Goal: Task Accomplishment & Management: Manage account settings

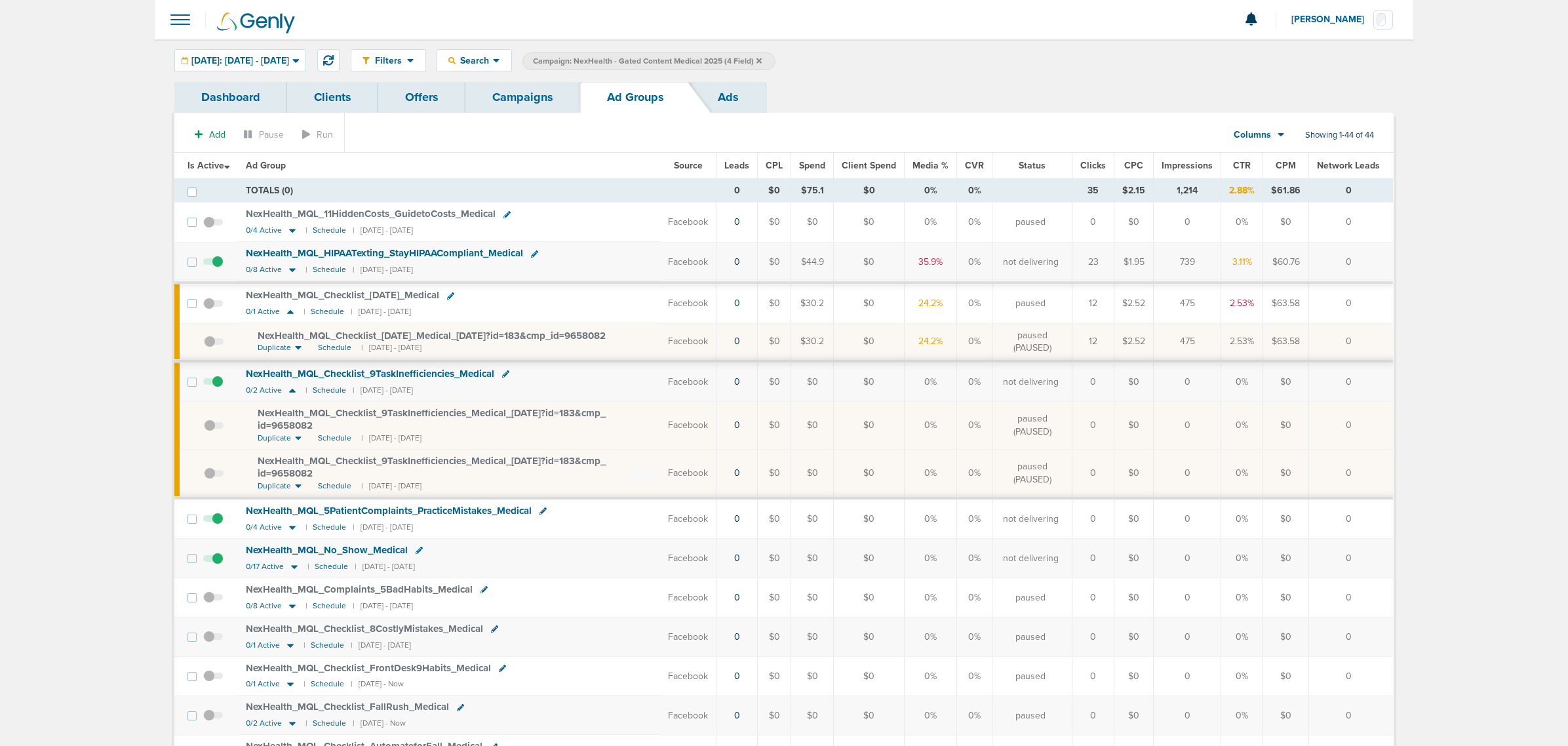
click at [525, 89] on link "Campaigns" at bounding box center [523, 98] width 115 height 31
click at [558, 99] on link "Campaigns" at bounding box center [523, 98] width 115 height 31
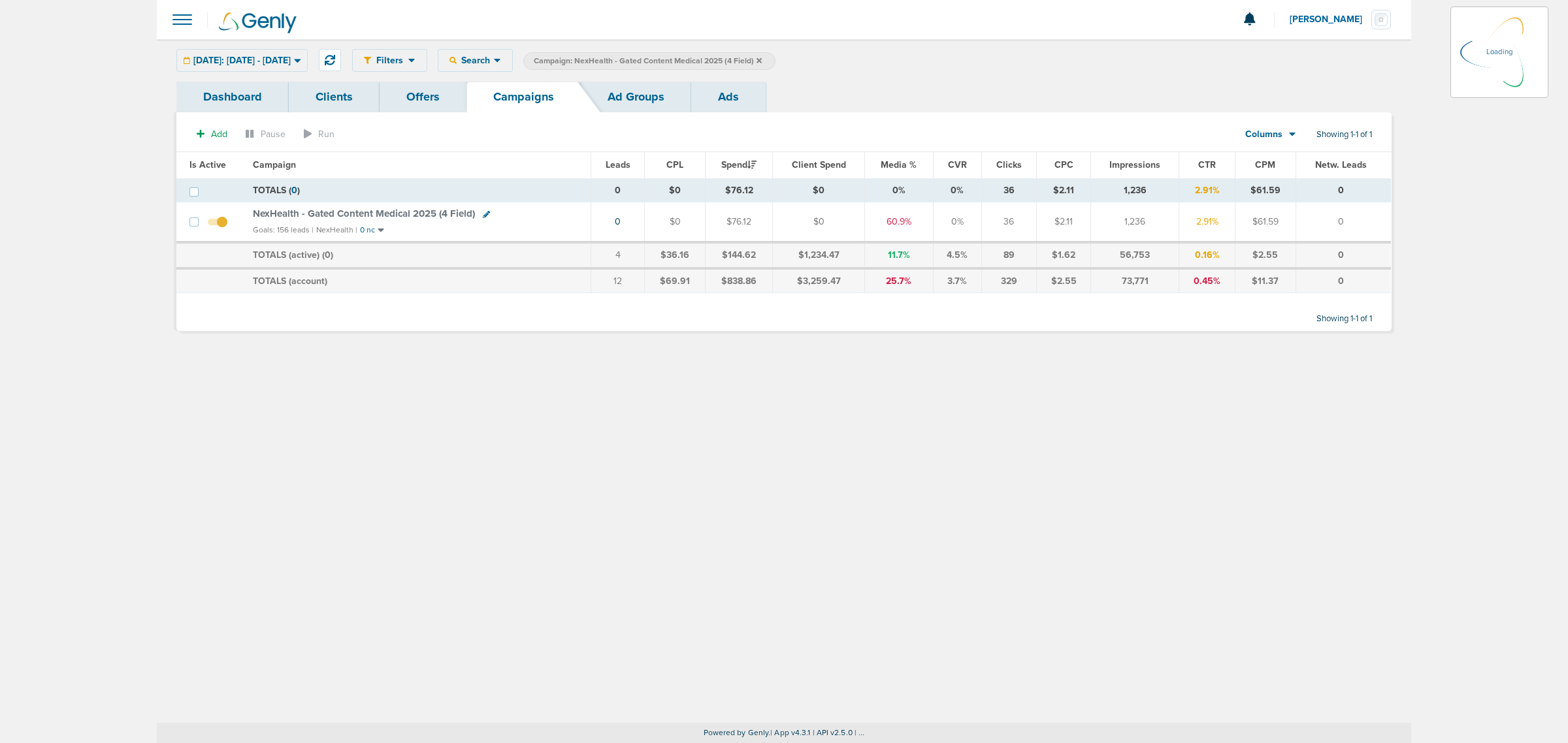
click at [762, 61] on icon at bounding box center [759, 60] width 5 height 5
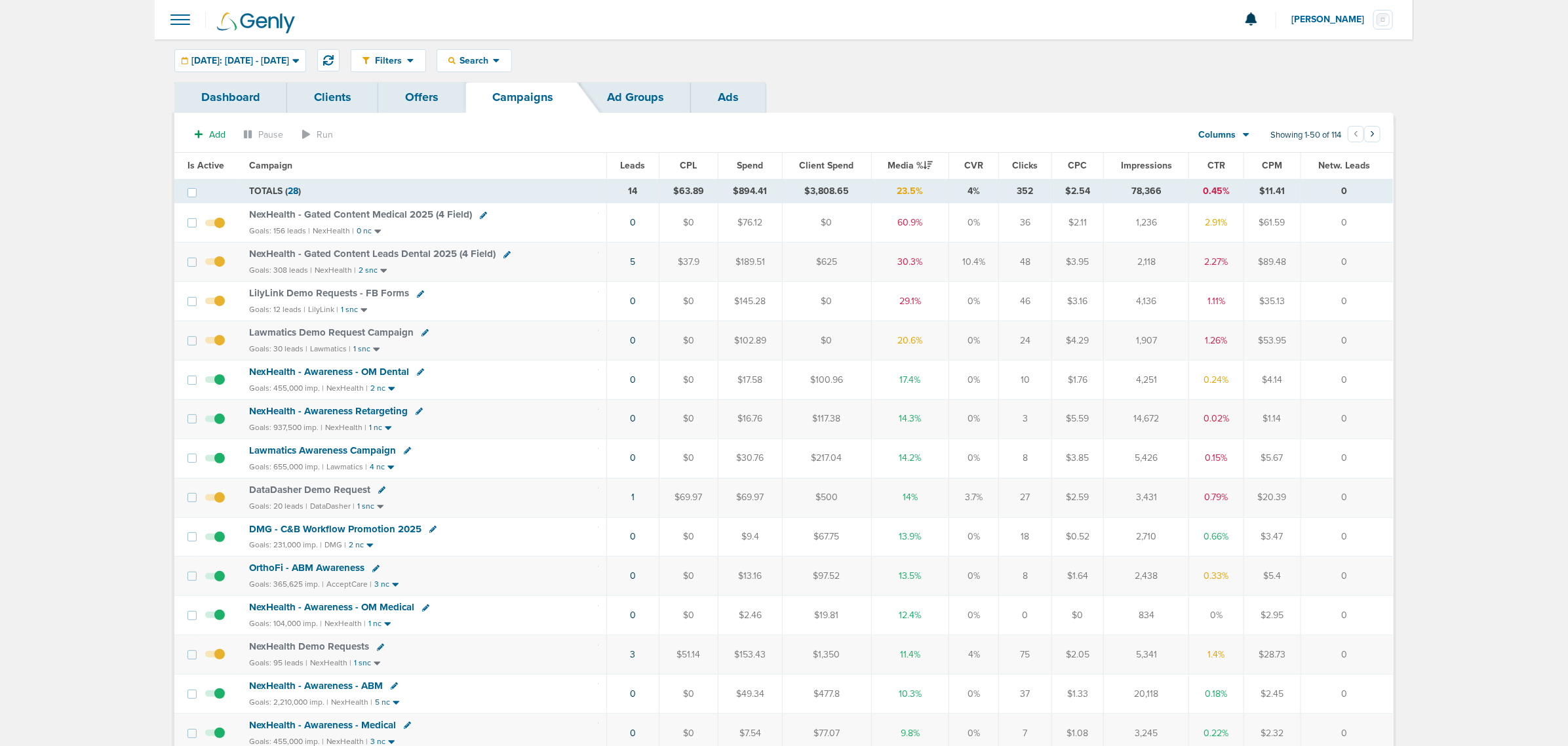
click at [299, 216] on span "NexHealth - Gated Content Medical 2025 (4 Field)" at bounding box center [361, 214] width 223 height 12
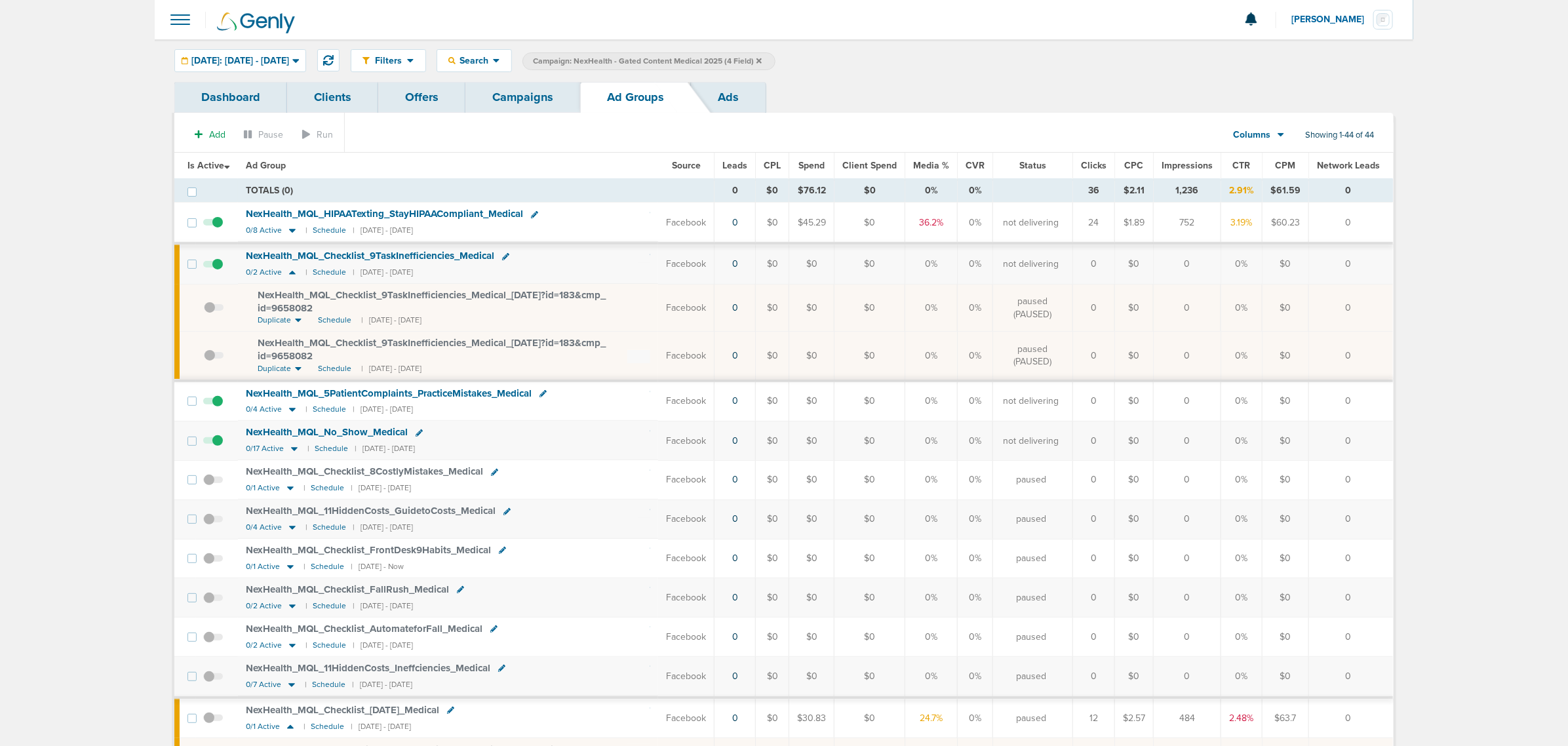
click at [533, 105] on link "Campaigns" at bounding box center [523, 98] width 115 height 31
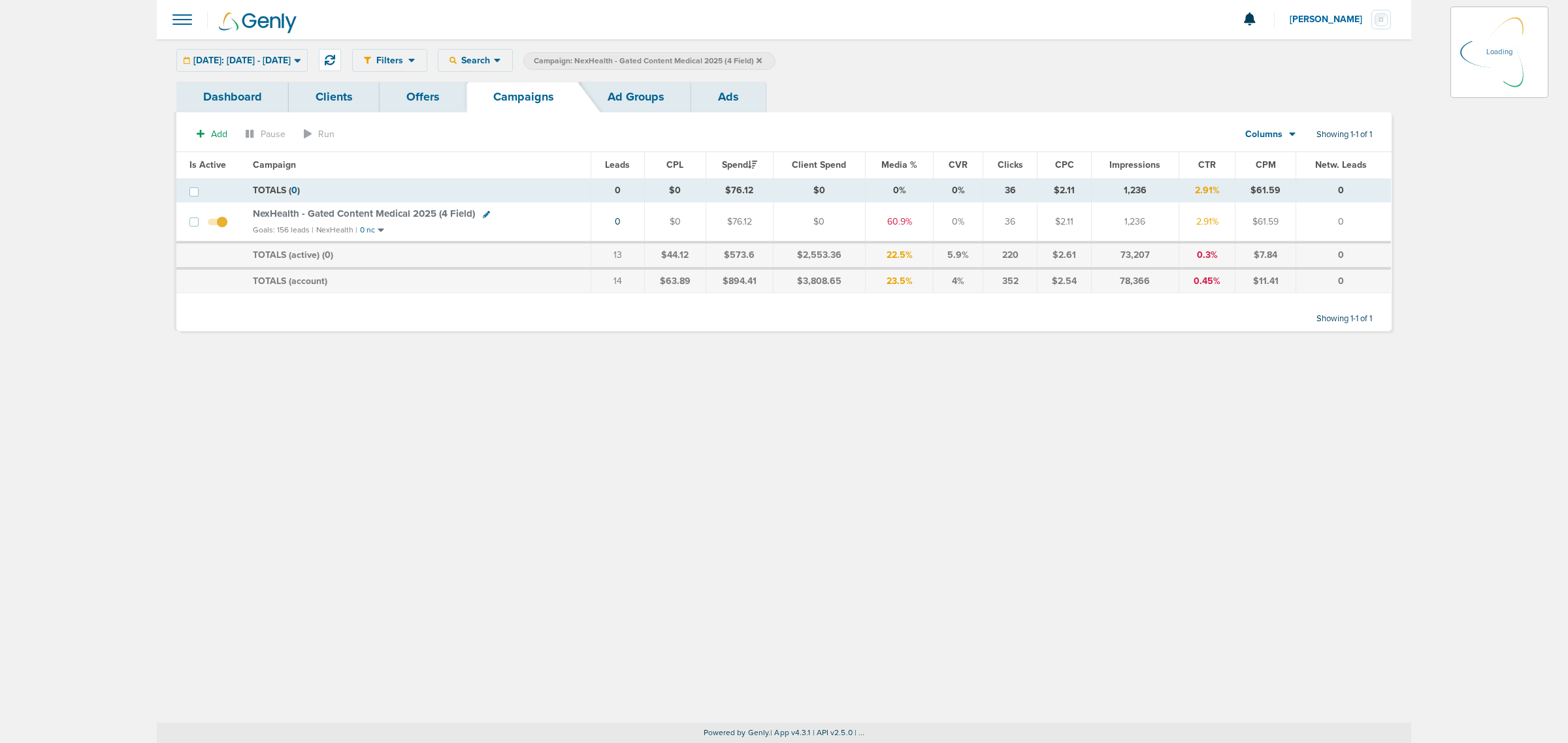
click at [762, 62] on icon at bounding box center [759, 61] width 5 height 8
click at [762, 59] on icon at bounding box center [759, 61] width 5 height 8
click at [762, 59] on icon at bounding box center [759, 60] width 5 height 5
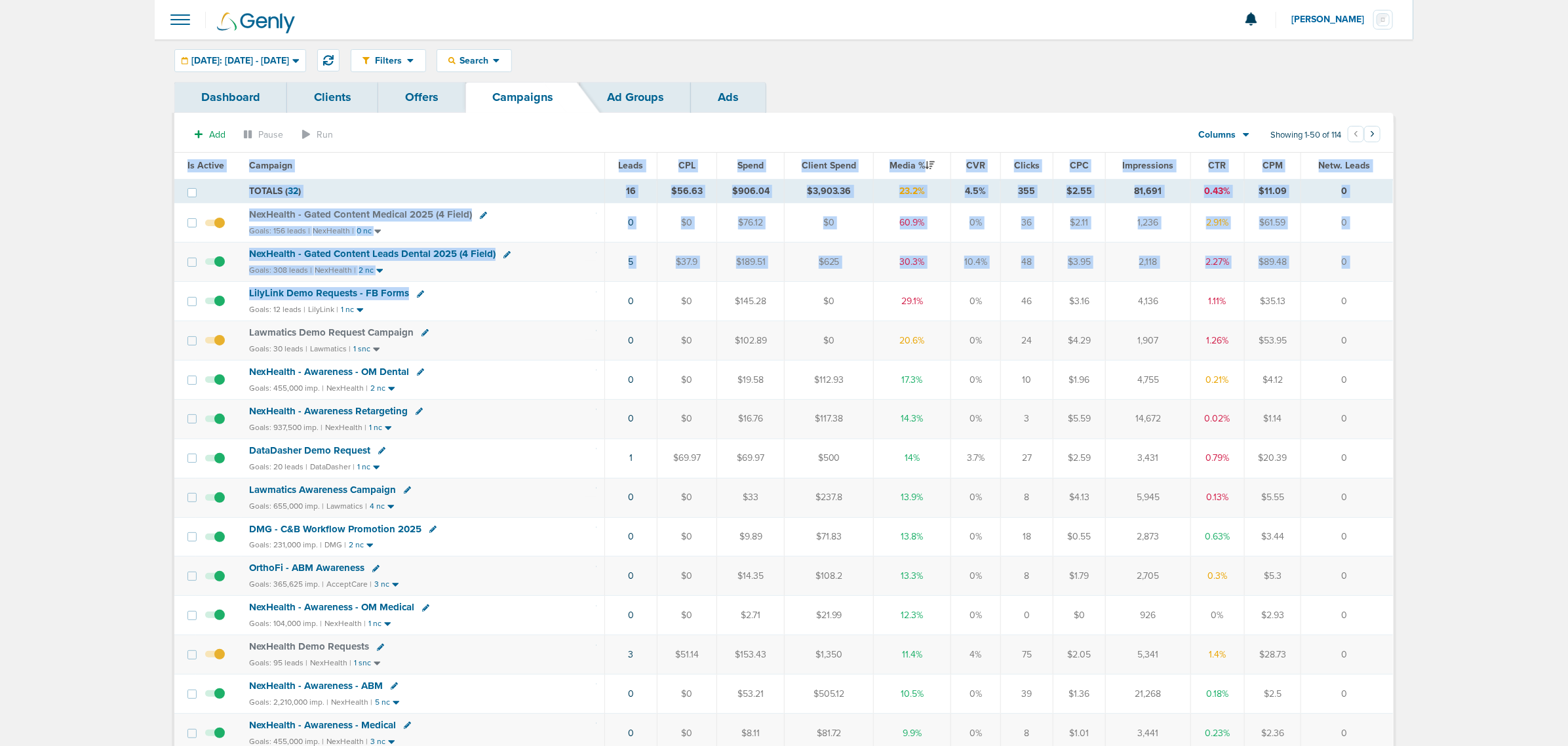
drag, startPoint x: 562, startPoint y: 302, endPoint x: 1401, endPoint y: 295, distance: 839.0
click at [473, 305] on td "LilyLink Demo Requests - FB Forms Goals: 12 leads | LilyLink | 1 nc" at bounding box center [423, 302] width 363 height 39
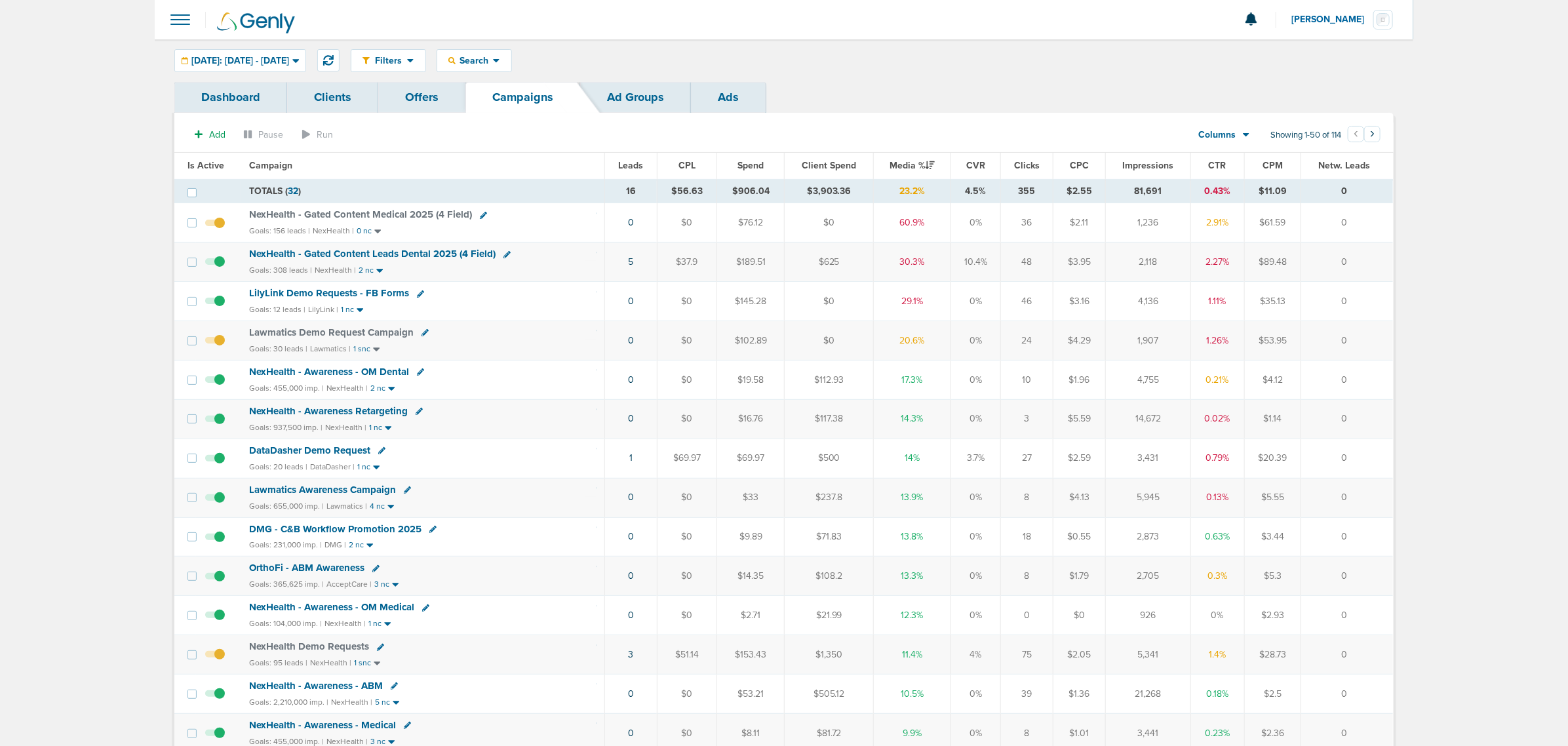
click at [335, 298] on span "LilyLink Demo Requests - FB Forms" at bounding box center [329, 293] width 160 height 12
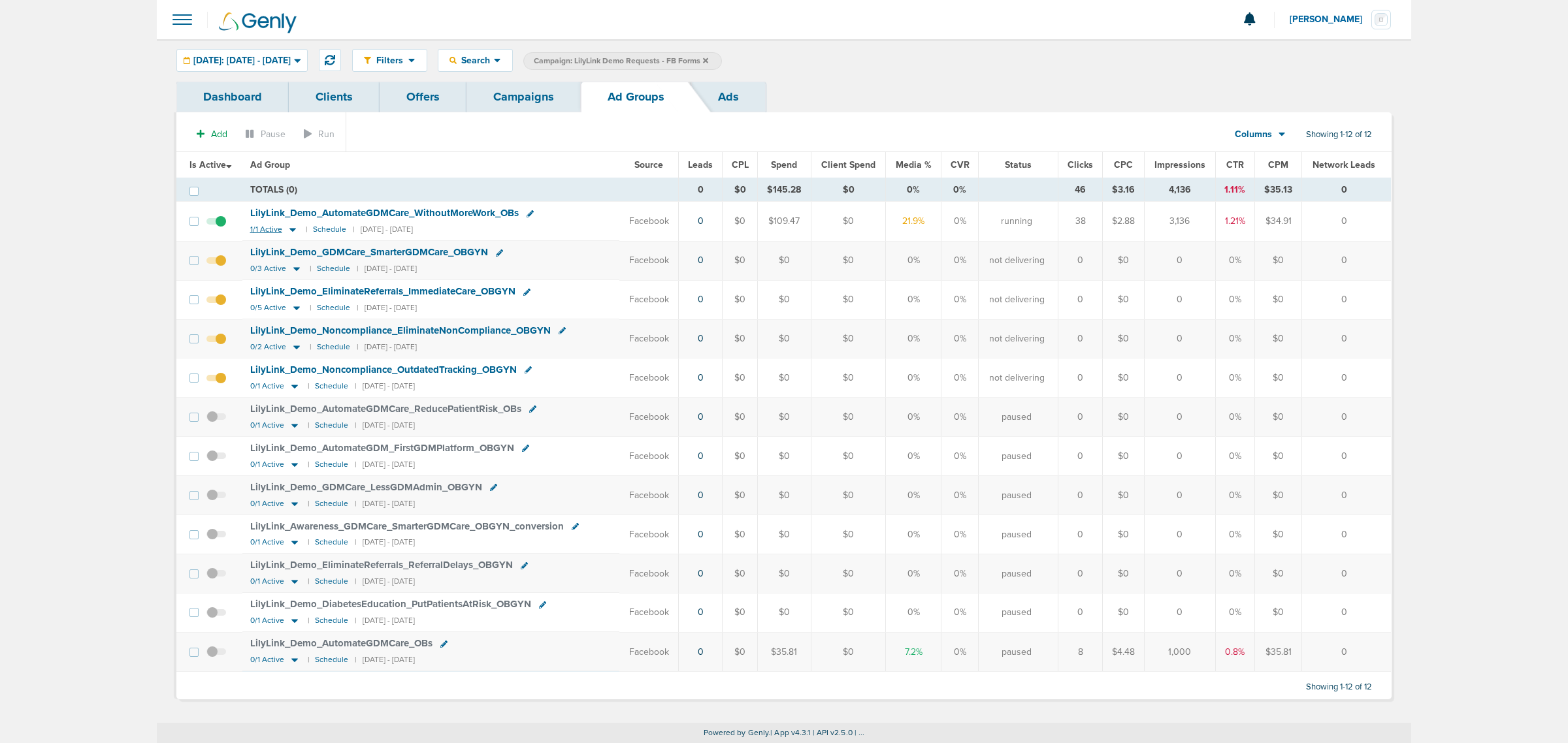
click at [288, 231] on icon at bounding box center [292, 229] width 13 height 11
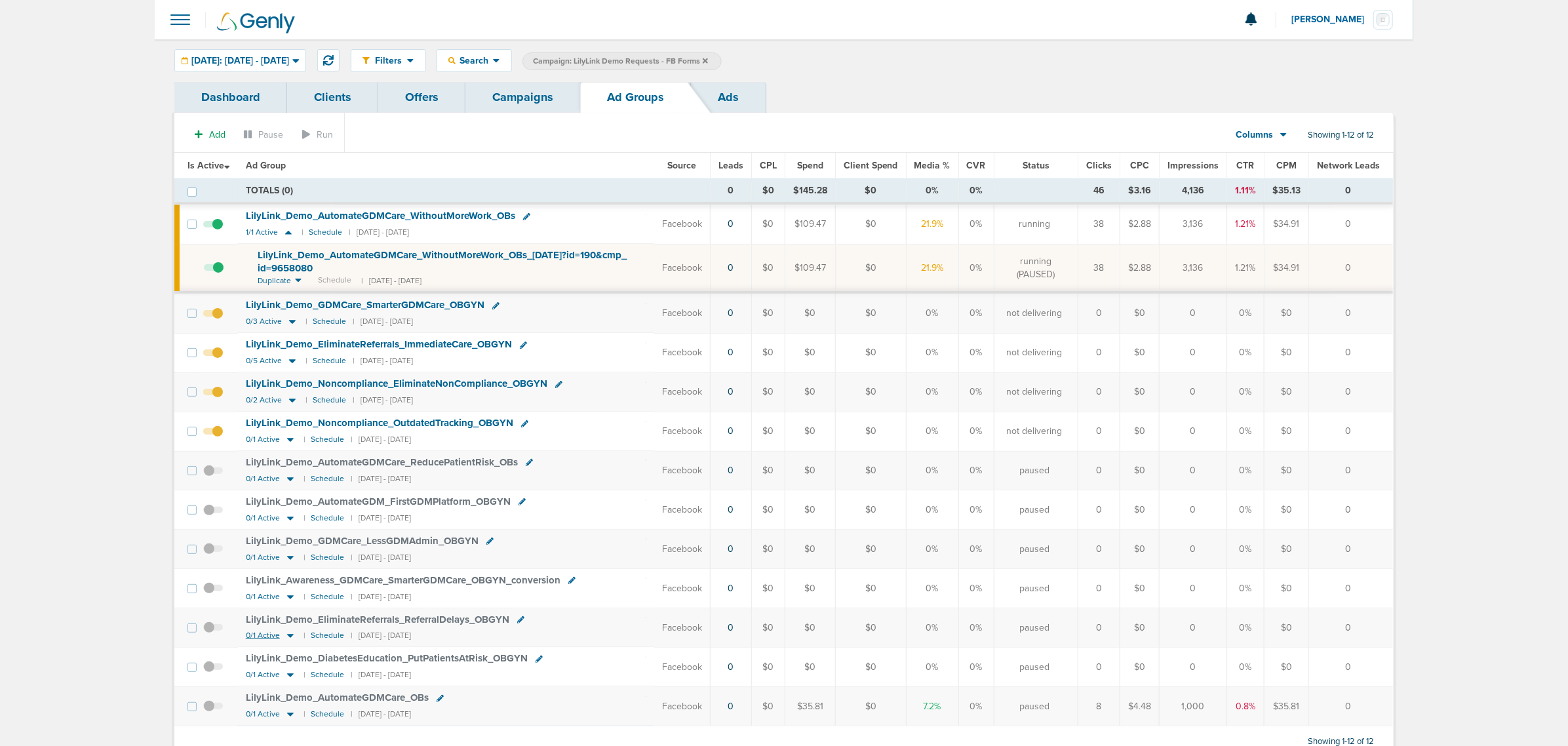
click at [290, 640] on icon at bounding box center [290, 635] width 13 height 11
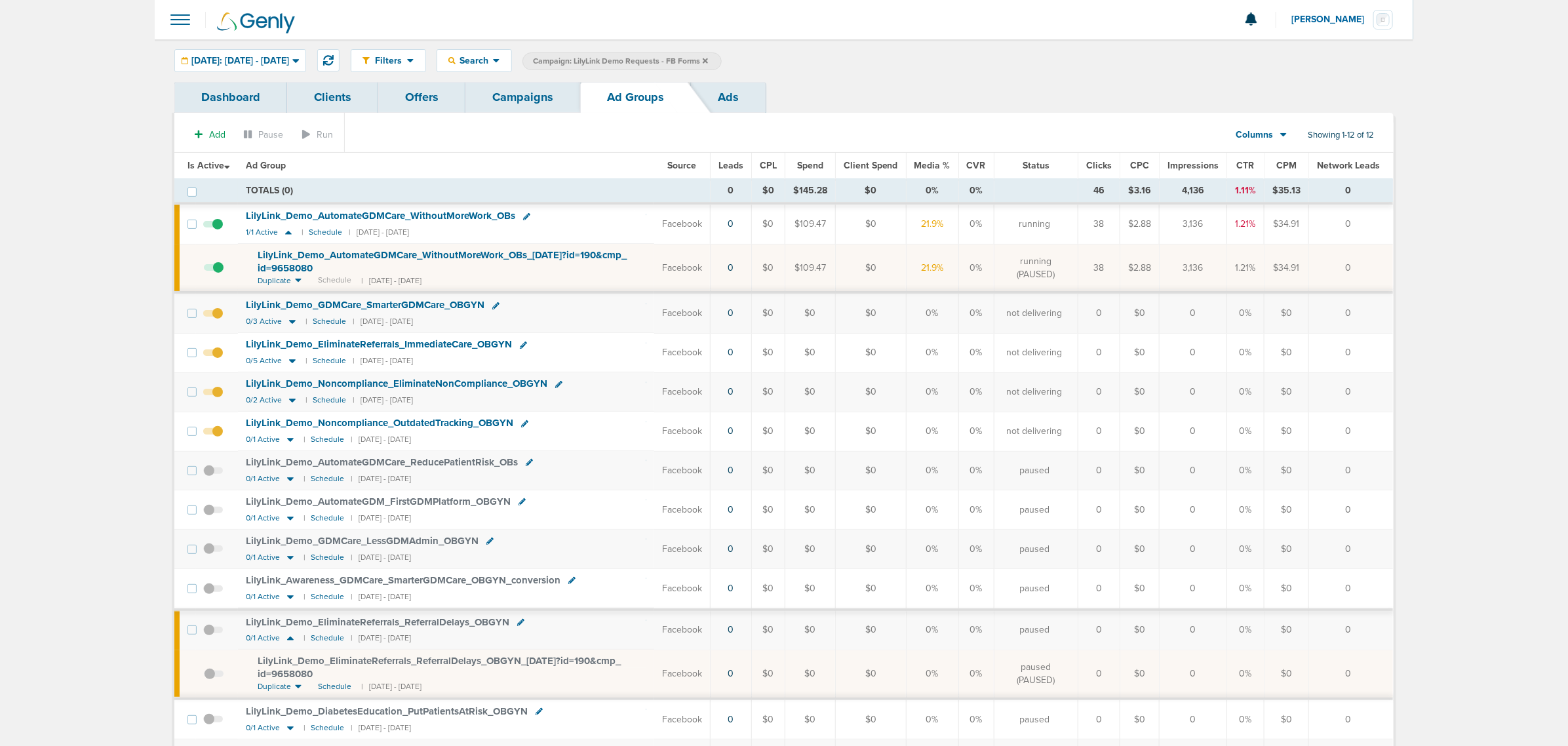
click at [471, 666] on span "LilyLink_ Demo_ EliminateReferrals_ ReferralDelays_ OBGYN_ [DATE]?id=190&cmp_ i…" at bounding box center [439, 667] width 363 height 25
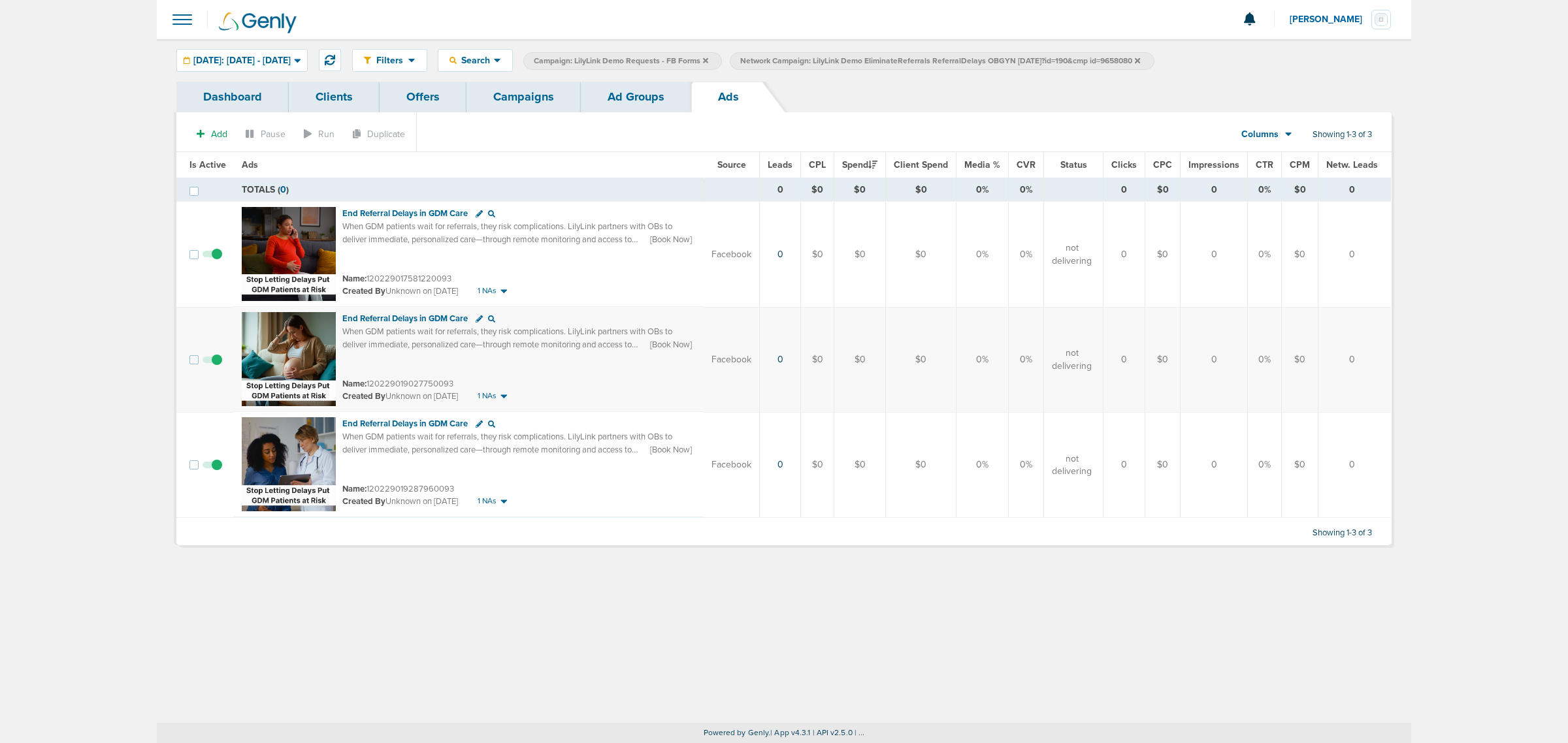
click at [631, 88] on link "Ad Groups" at bounding box center [636, 97] width 110 height 31
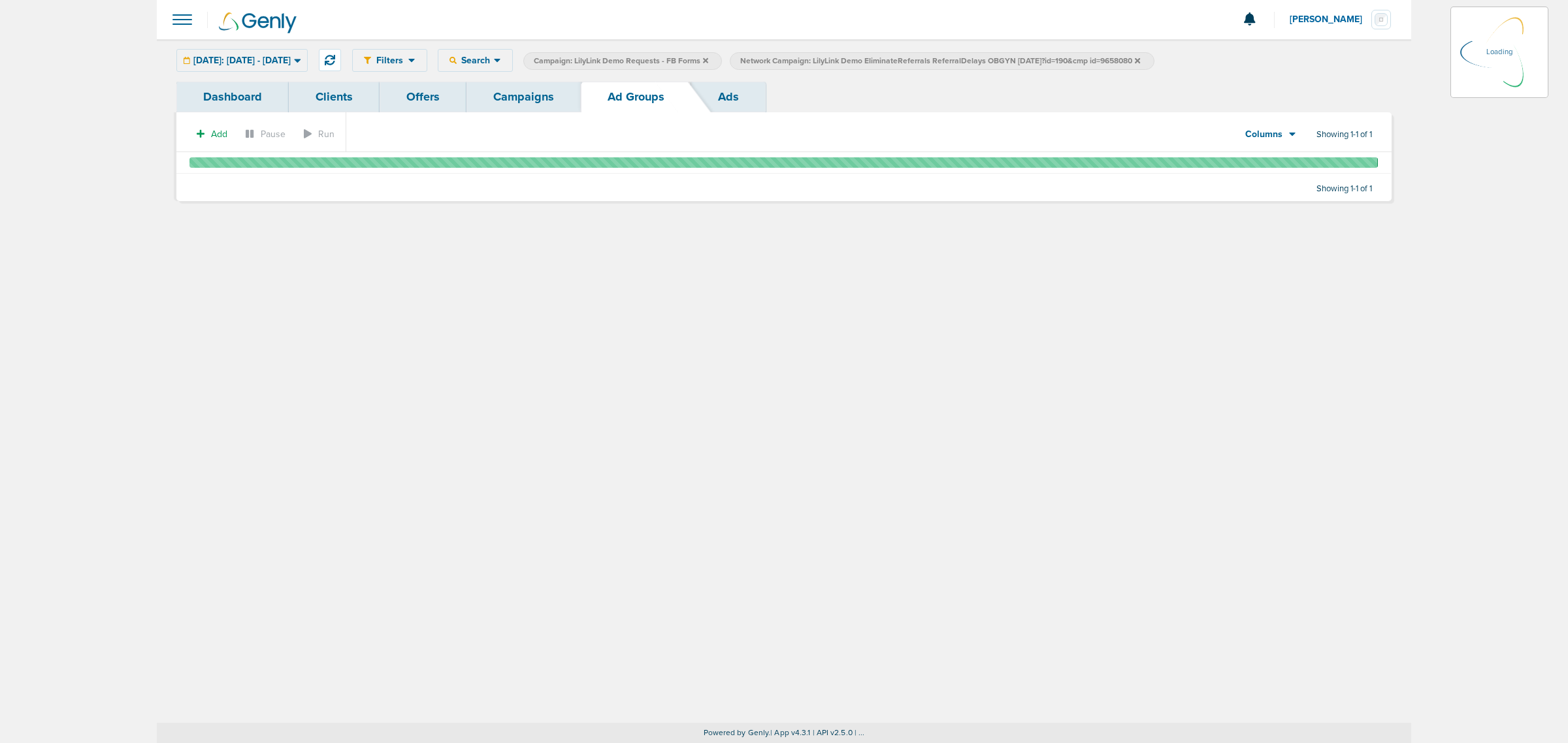
click at [513, 102] on link "Campaigns" at bounding box center [524, 97] width 115 height 31
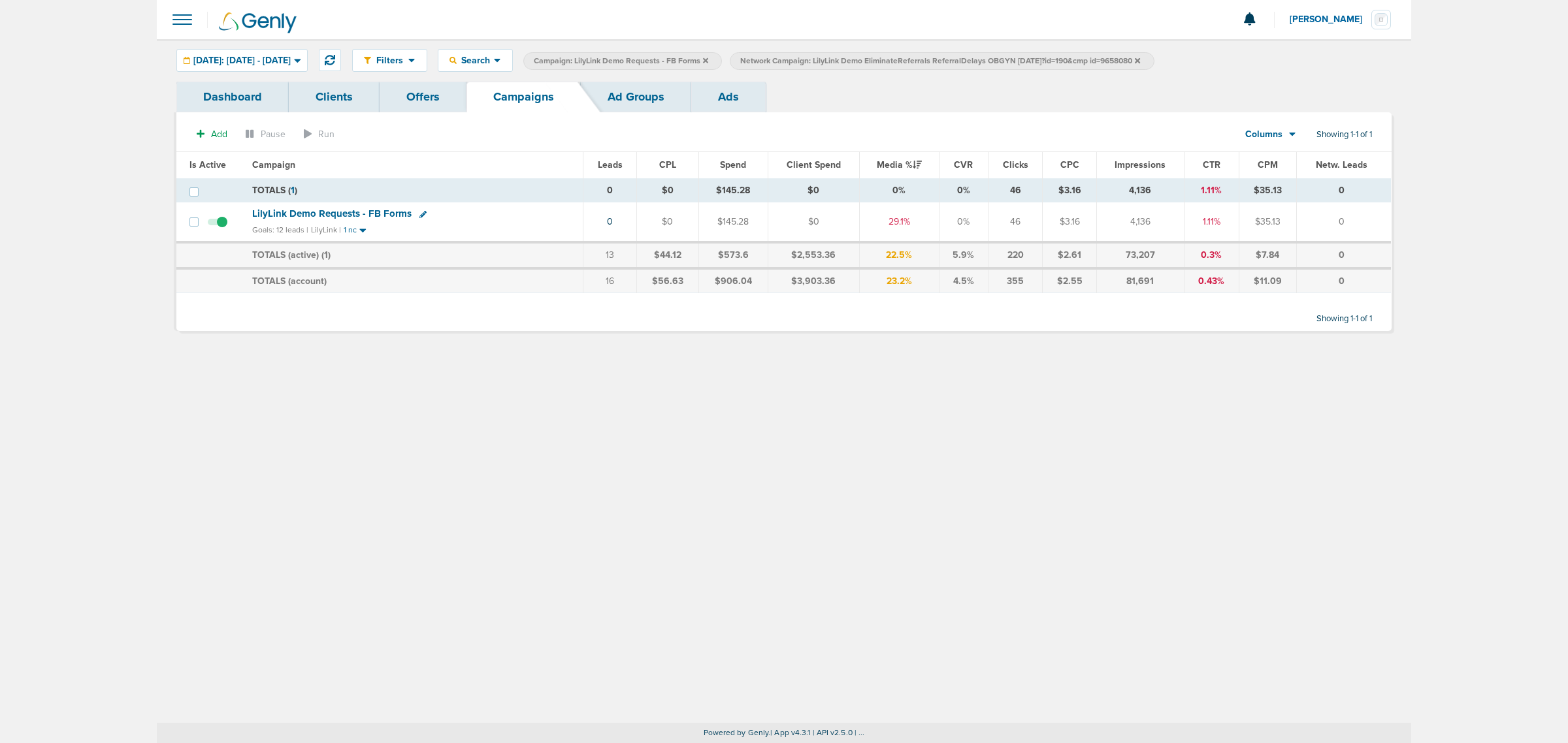
click at [708, 57] on icon at bounding box center [706, 61] width 5 height 8
click at [934, 59] on icon at bounding box center [931, 60] width 5 height 5
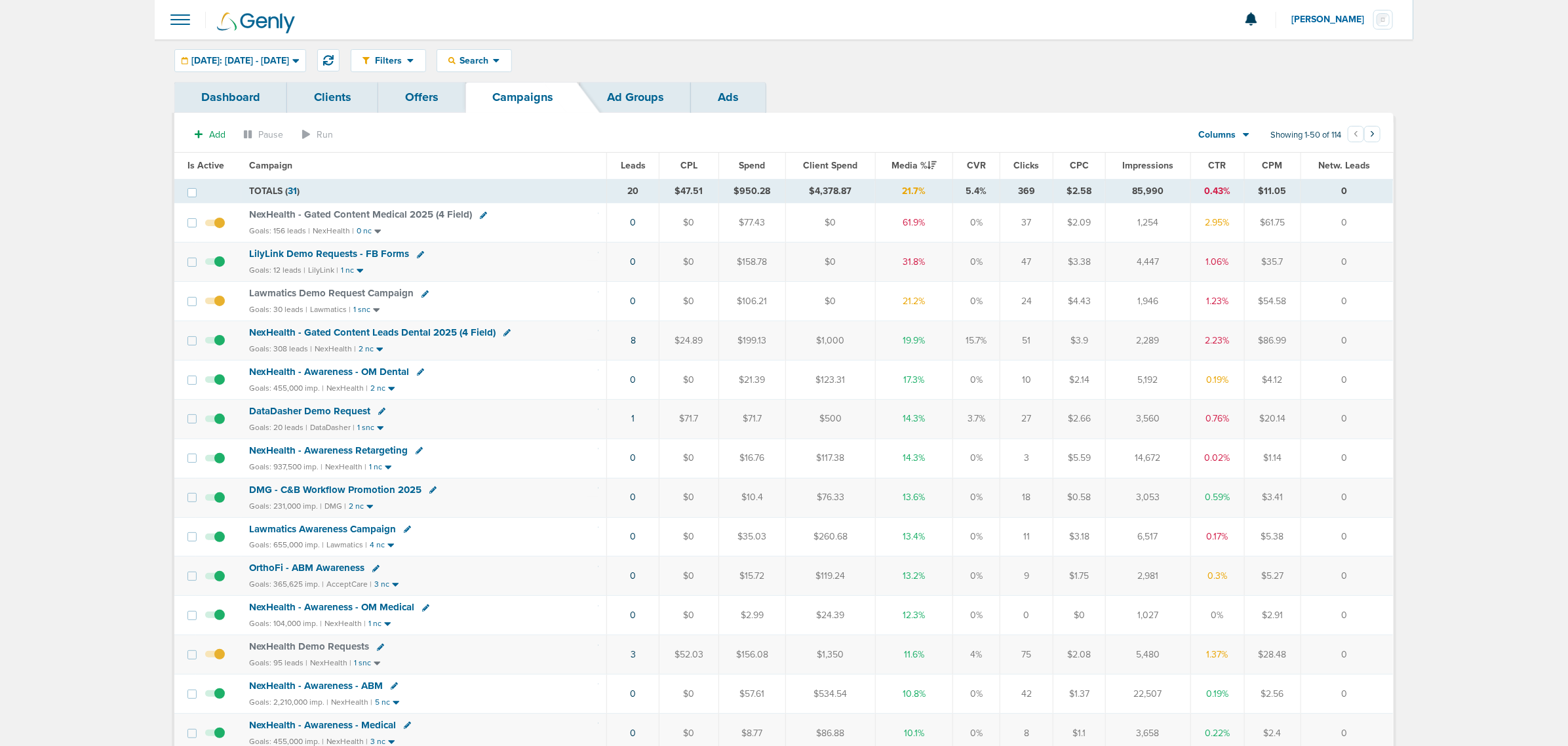
click at [460, 335] on span "NexHealth - Gated Content Leads Dental 2025 (4 Field)" at bounding box center [372, 333] width 246 height 12
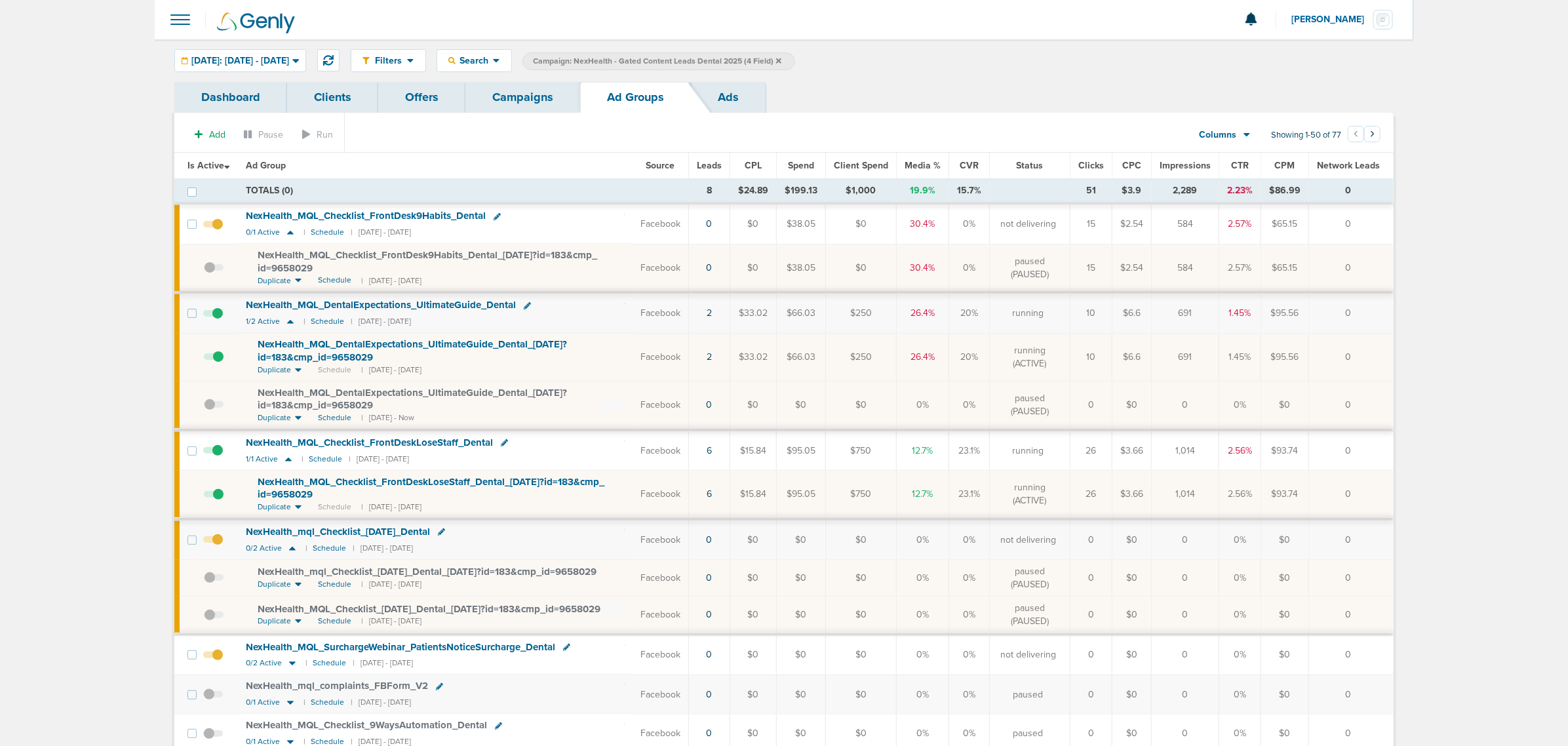
click at [542, 108] on link "Campaigns" at bounding box center [523, 98] width 115 height 31
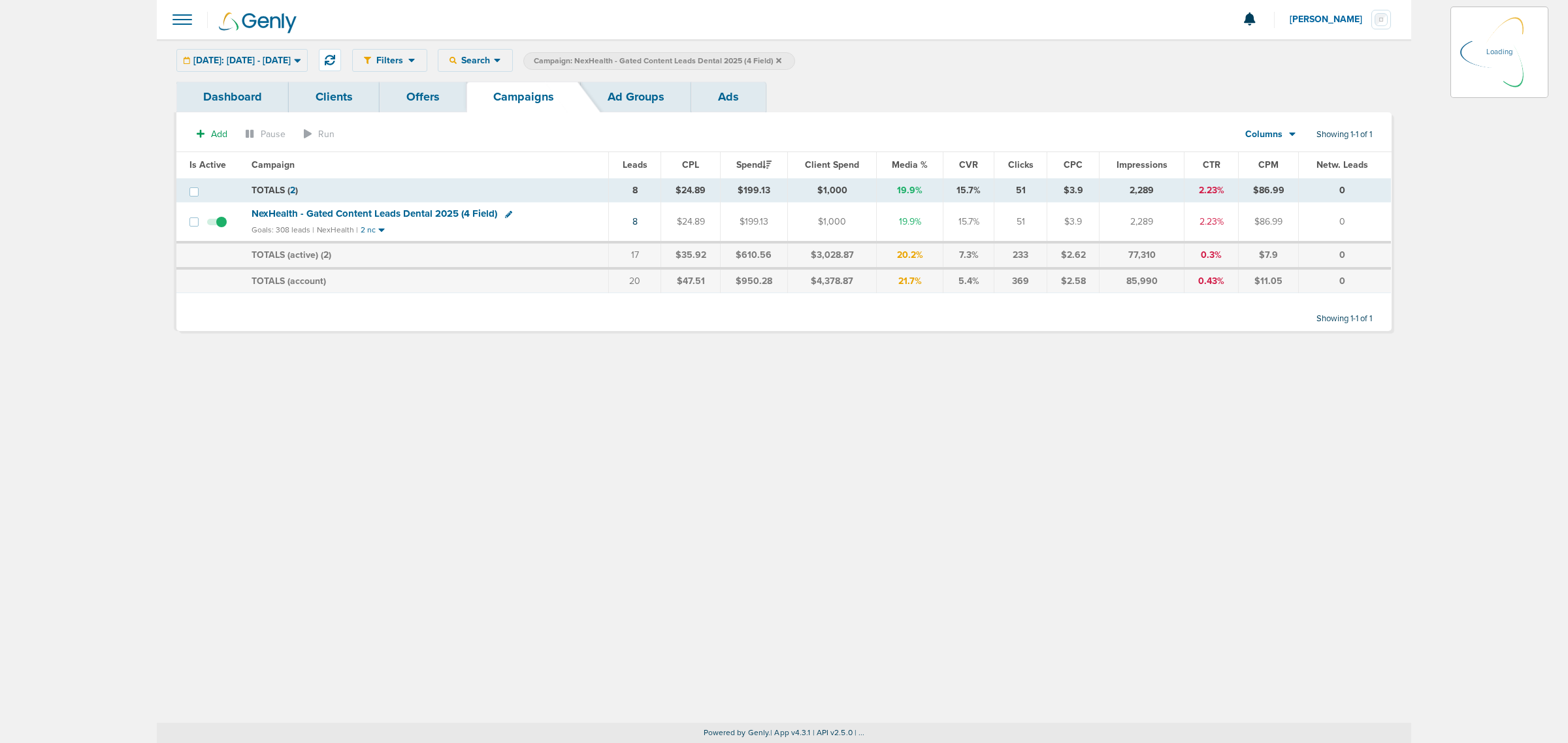
click at [781, 57] on icon at bounding box center [778, 61] width 5 height 8
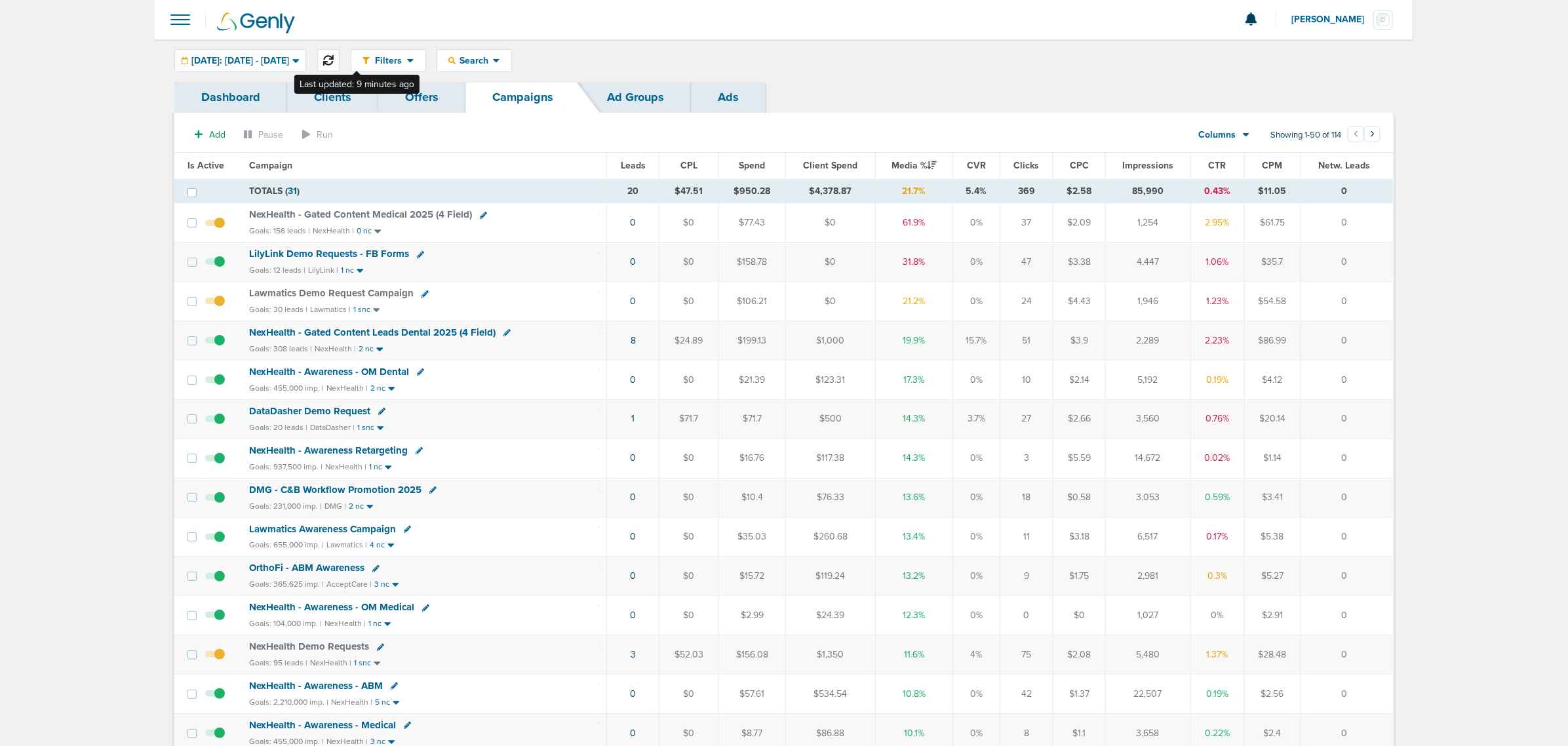
click at [333, 57] on icon at bounding box center [328, 60] width 10 height 10
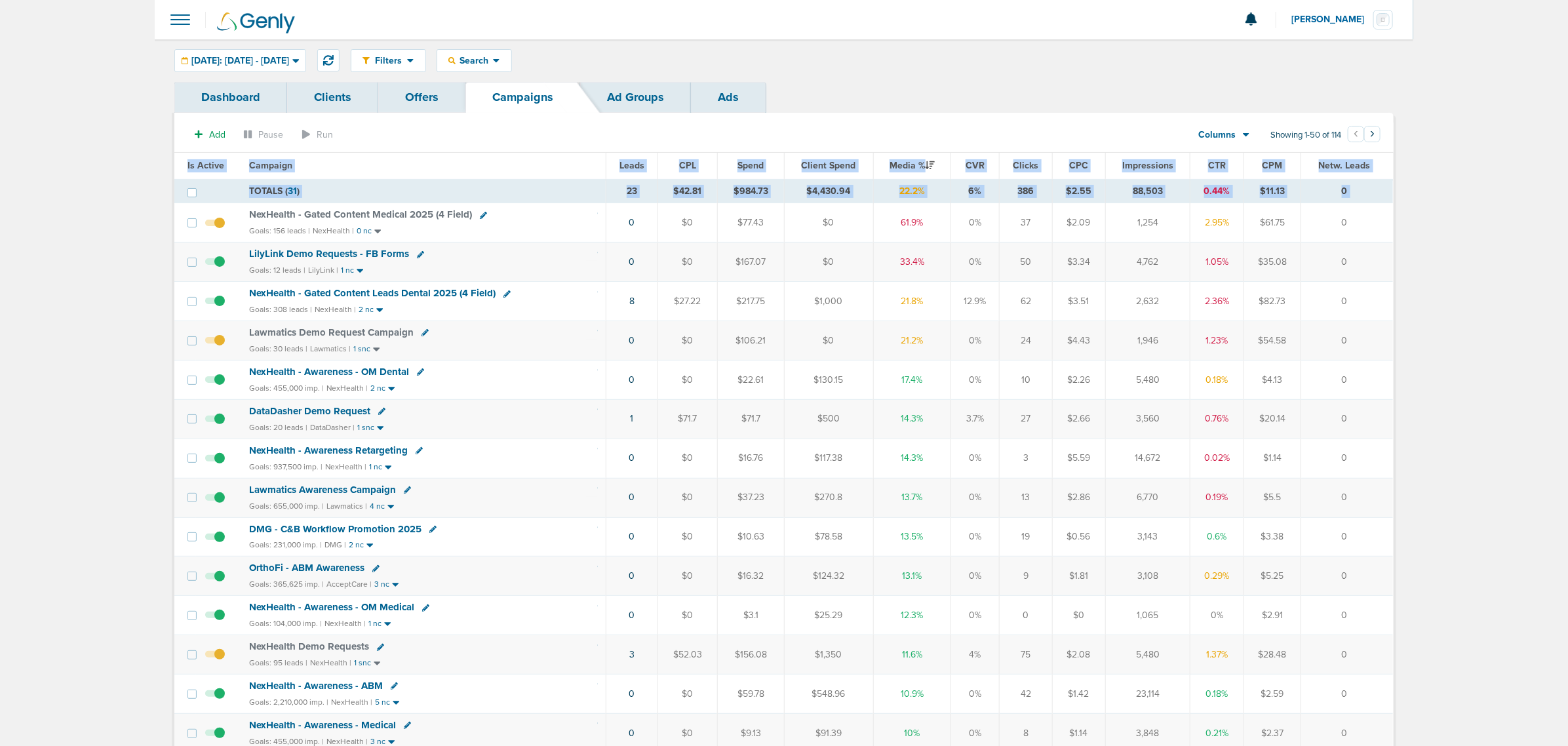
drag, startPoint x: 241, startPoint y: 214, endPoint x: 1404, endPoint y: 234, distance: 1163.2
click at [1342, 219] on td "0" at bounding box center [1348, 223] width 93 height 39
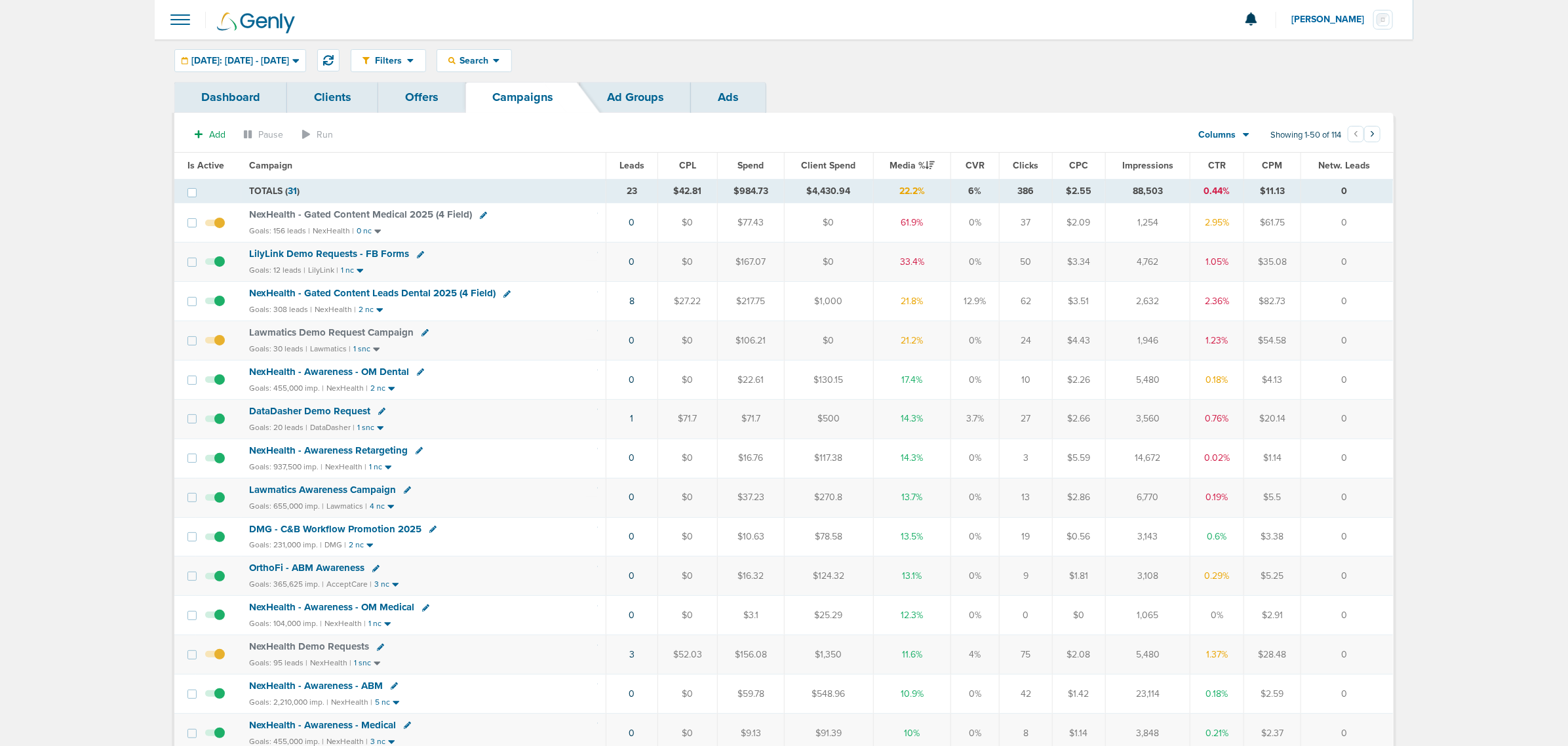
drag, startPoint x: 590, startPoint y: 221, endPoint x: 1175, endPoint y: 283, distance: 588.3
click at [520, 251] on div "LilyLink Demo Requests - FB Forms" at bounding box center [424, 254] width 349 height 13
click at [352, 255] on span "LilyLink Demo Requests - FB Forms" at bounding box center [329, 254] width 160 height 12
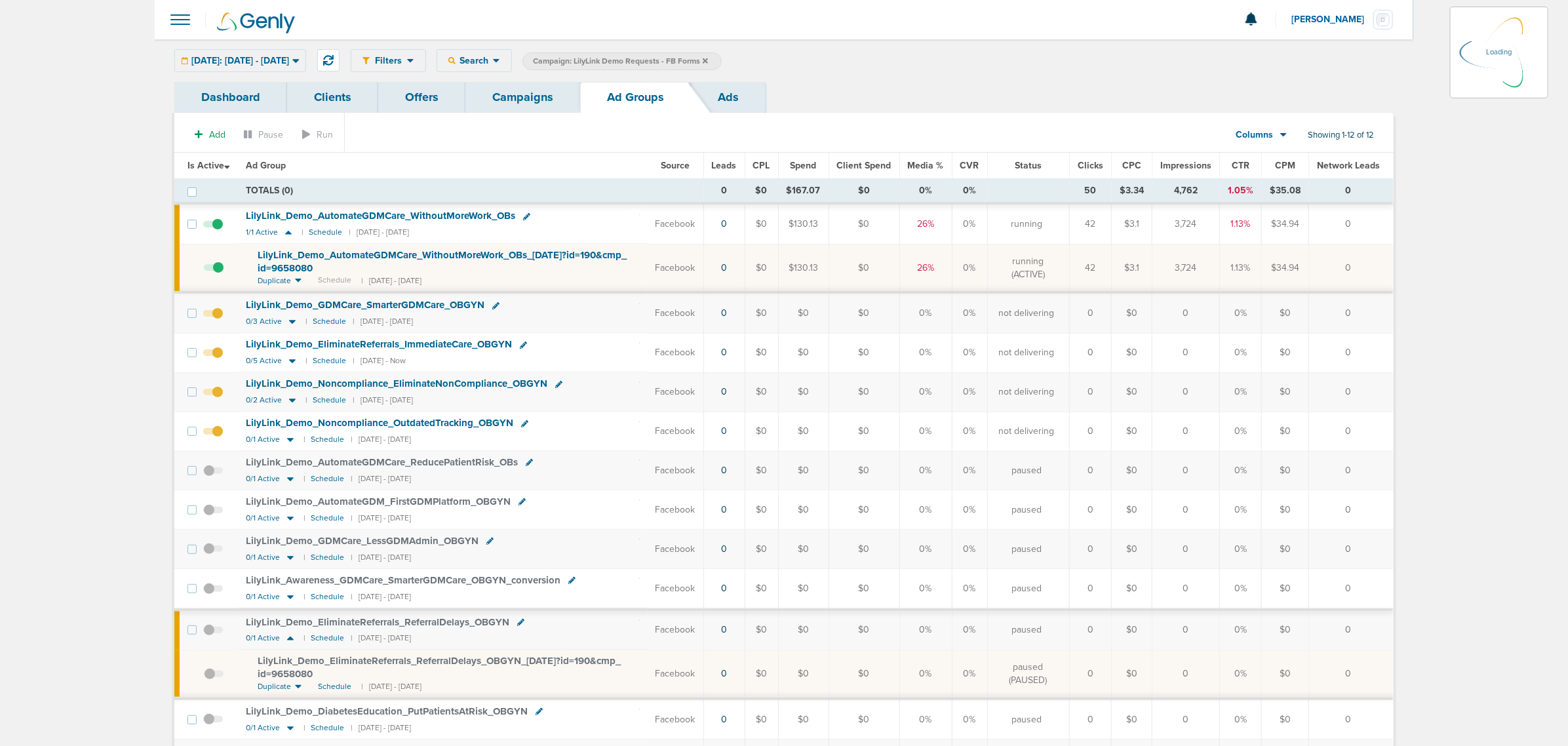
click at [219, 274] on td at bounding box center [217, 268] width 42 height 49
click at [218, 263] on td at bounding box center [217, 268] width 42 height 49
click at [220, 274] on span at bounding box center [213, 274] width 20 height 0
click at [204, 271] on input "checkbox" at bounding box center [204, 271] width 0 height 0
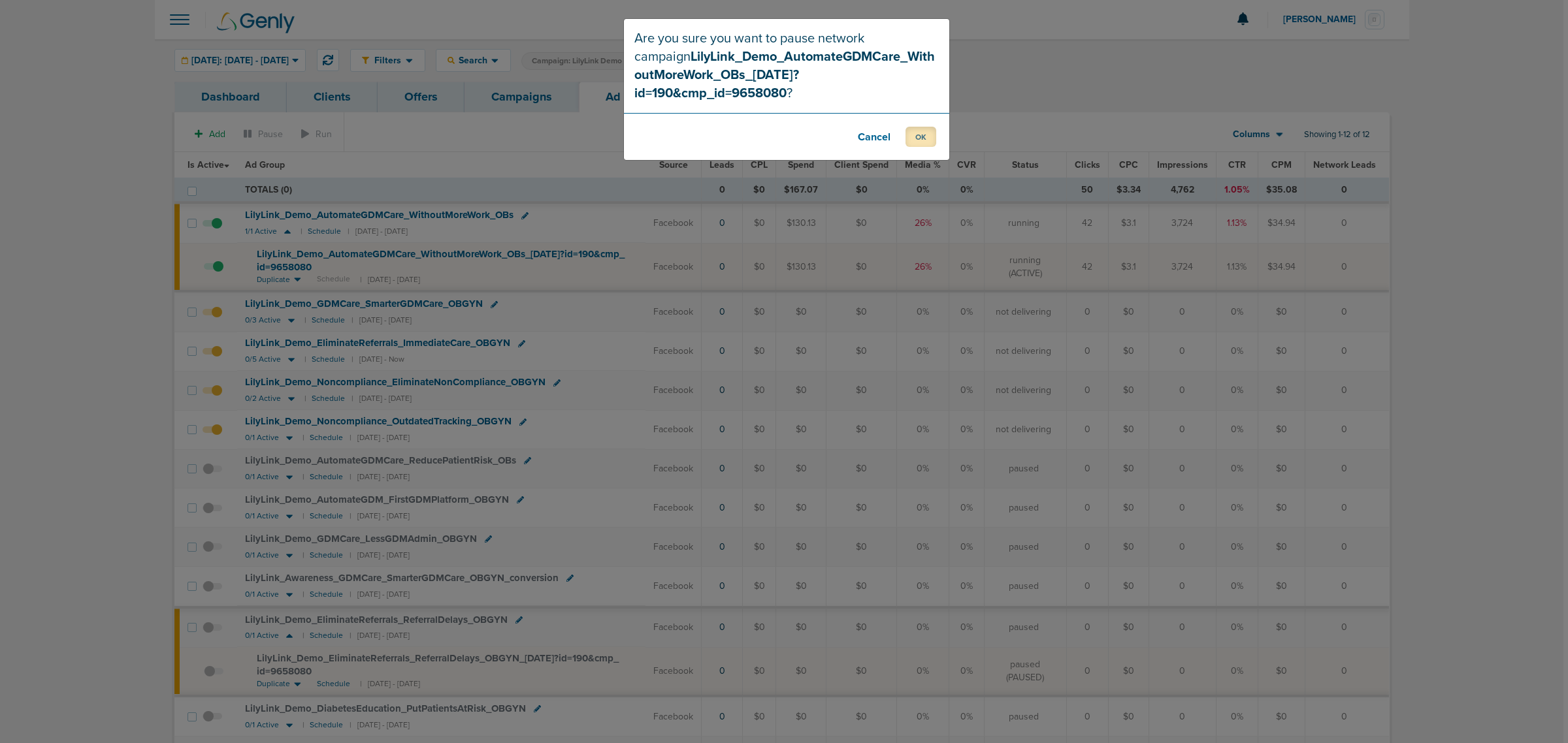
click at [931, 126] on button "OK" at bounding box center [921, 137] width 31 height 20
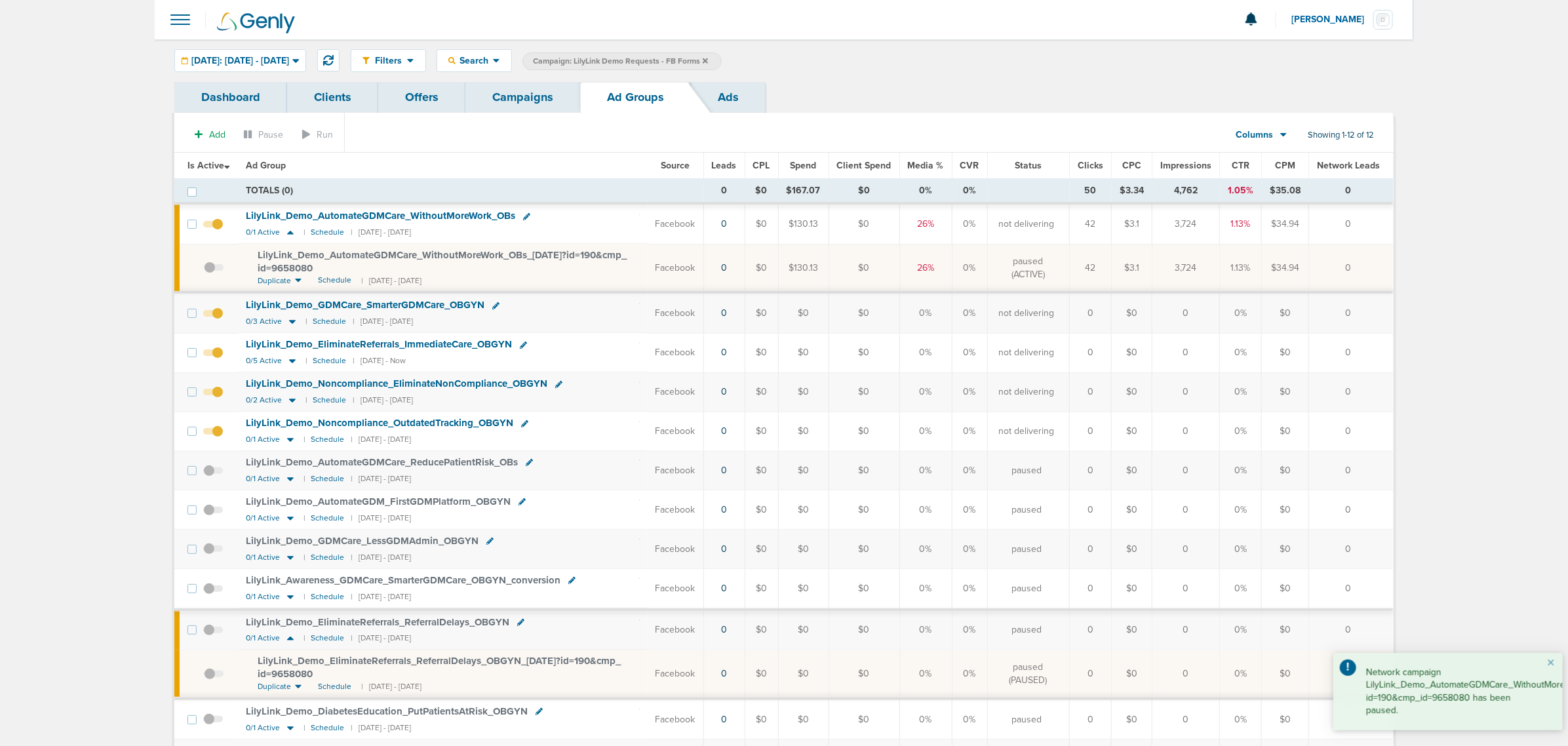
click at [210, 681] on span at bounding box center [213, 681] width 20 height 0
click at [204, 677] on input "checkbox" at bounding box center [204, 677] width 0 height 0
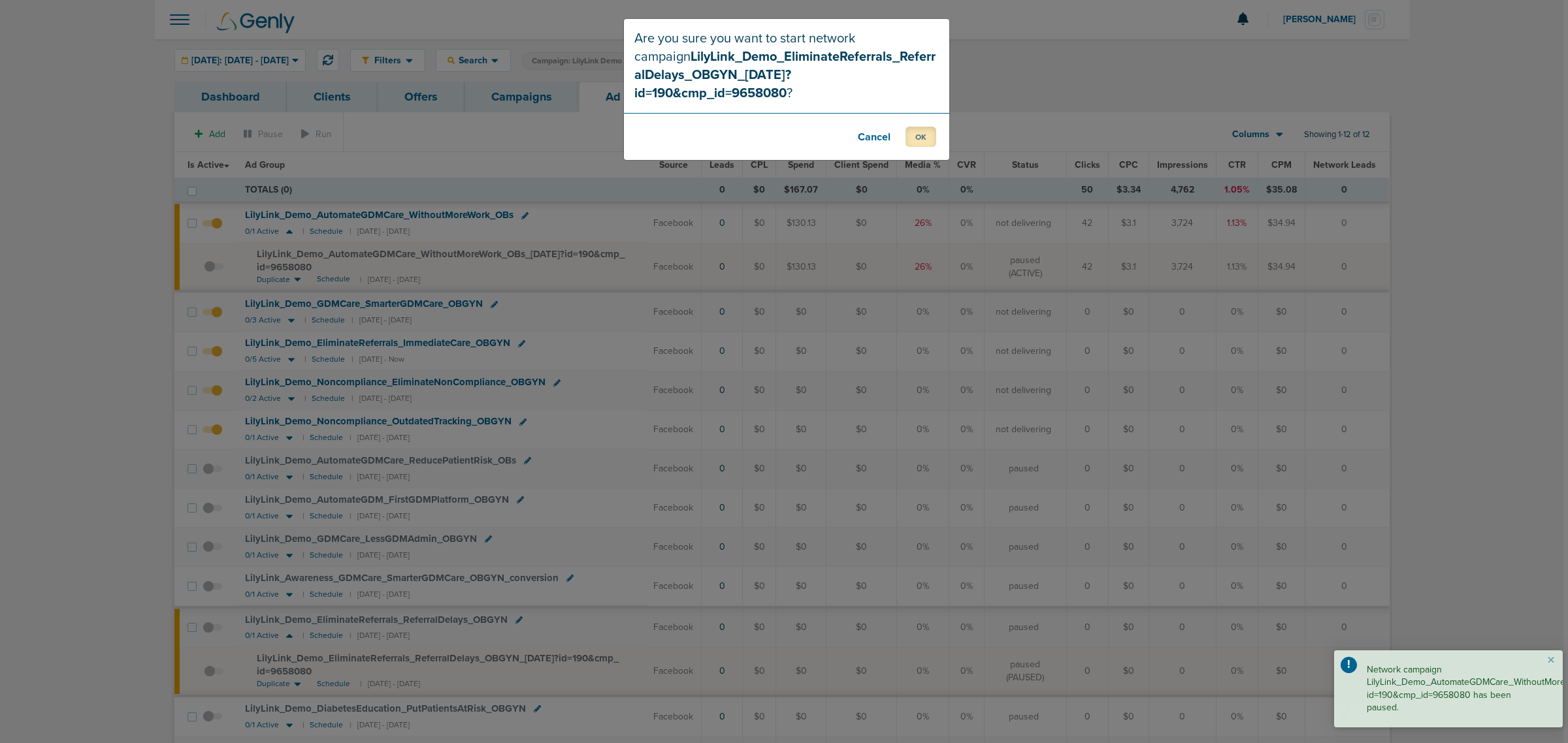
click at [912, 126] on button "OK" at bounding box center [921, 137] width 31 height 20
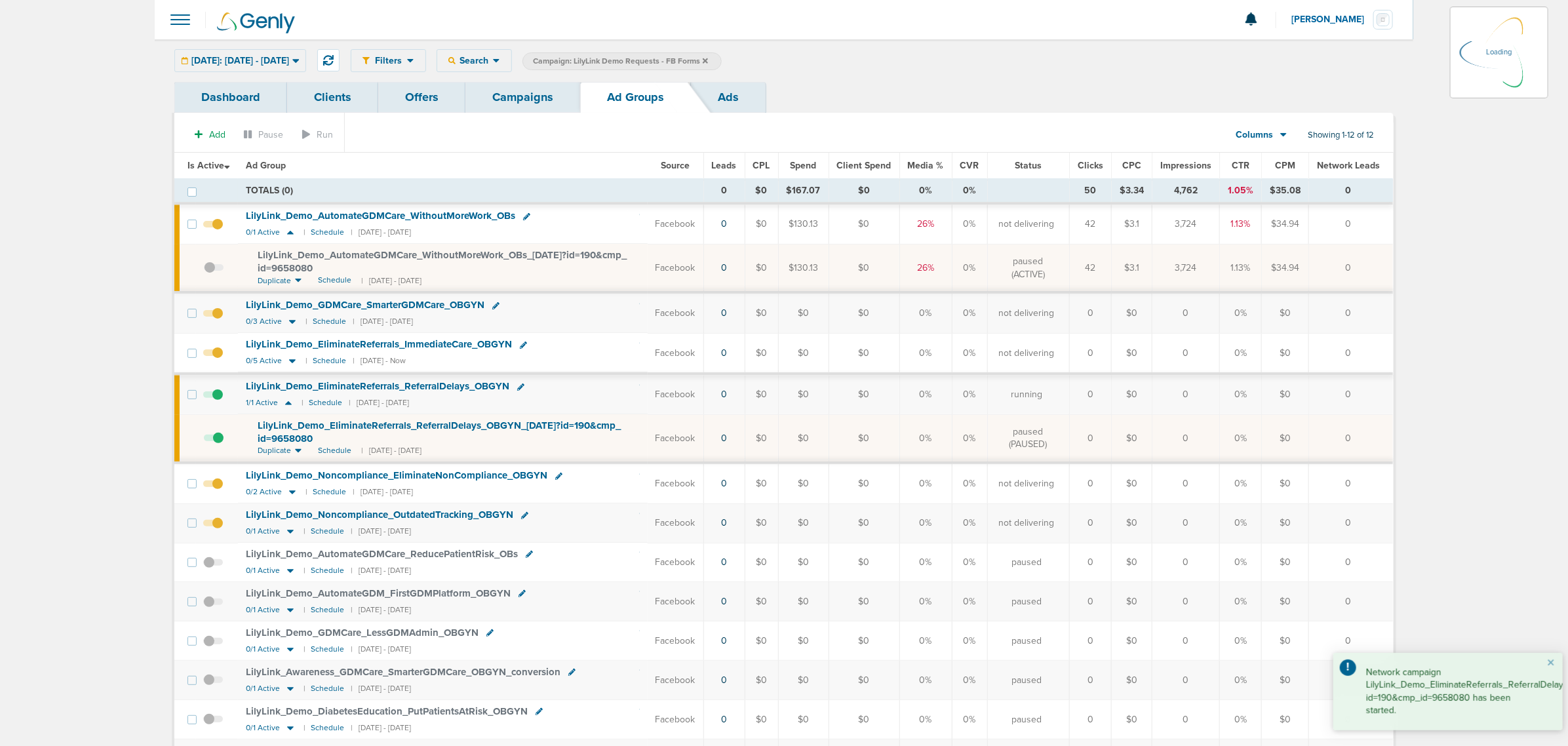
click at [564, 99] on link "Campaigns" at bounding box center [523, 98] width 115 height 31
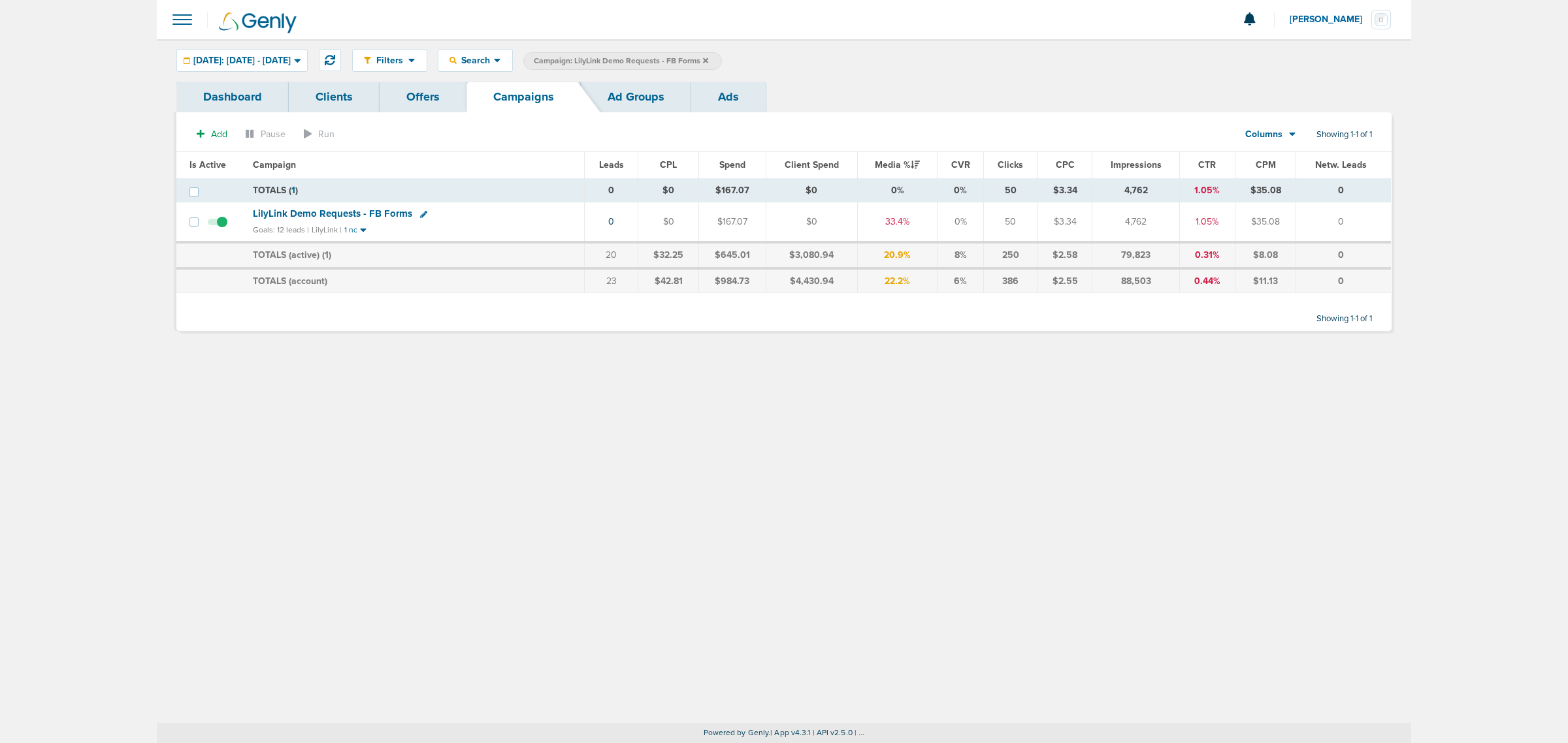
click at [420, 214] on icon at bounding box center [424, 214] width 7 height 7
select select
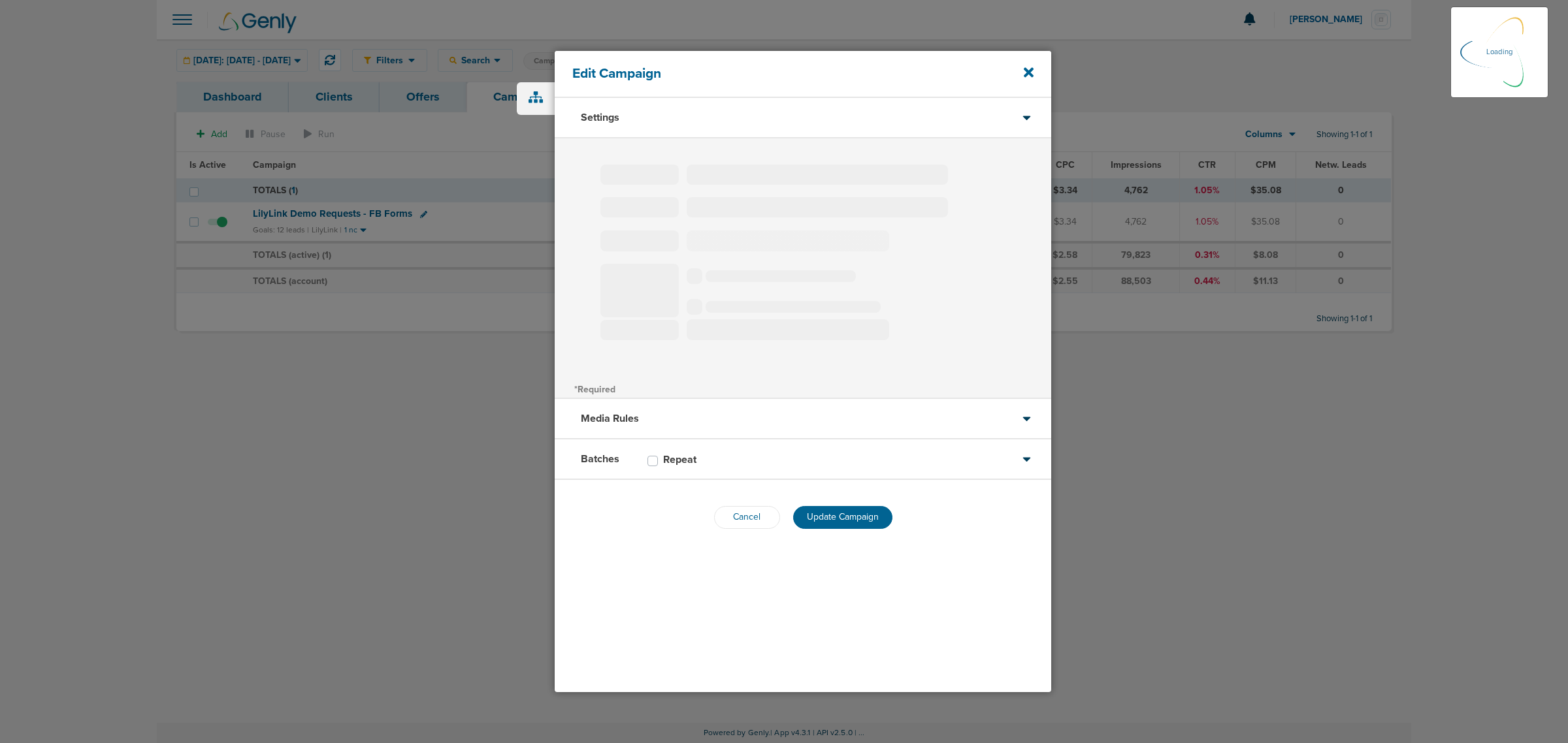
type input "LilyLink Demo Requests - FB Forms"
select select "Leads"
radio input "true"
select select "readOnly"
select select "1"
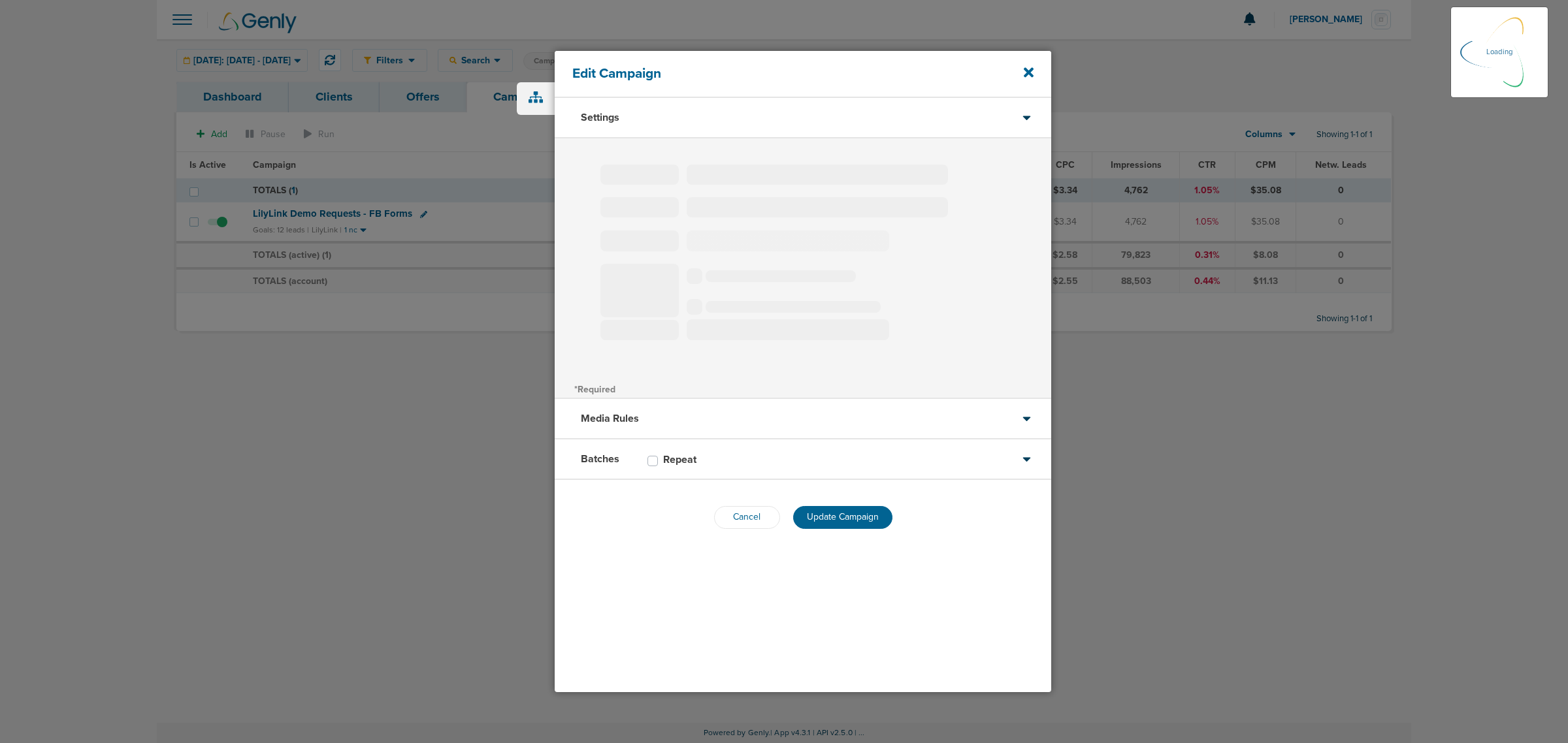
select select "2"
select select "3"
select select "4"
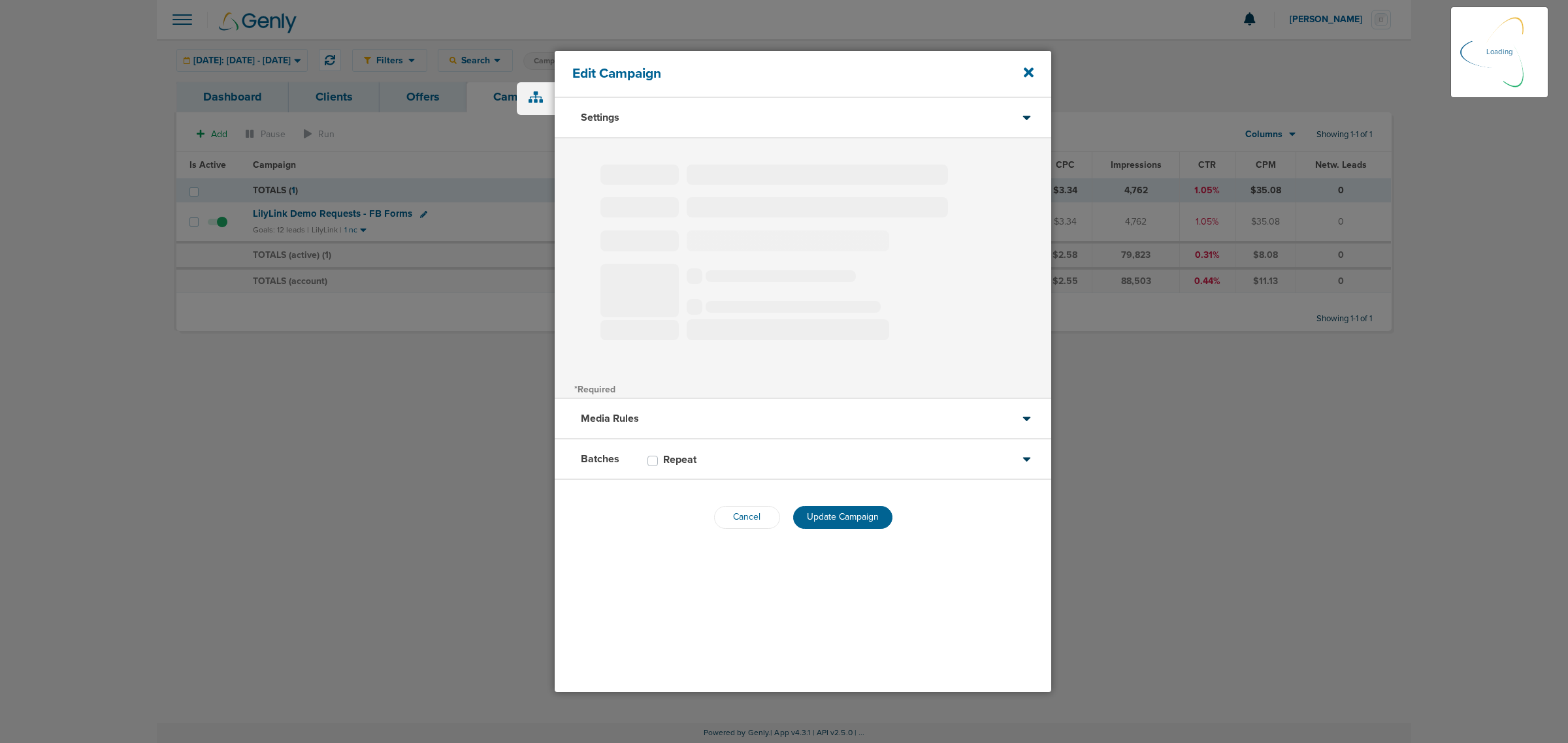
select select "6"
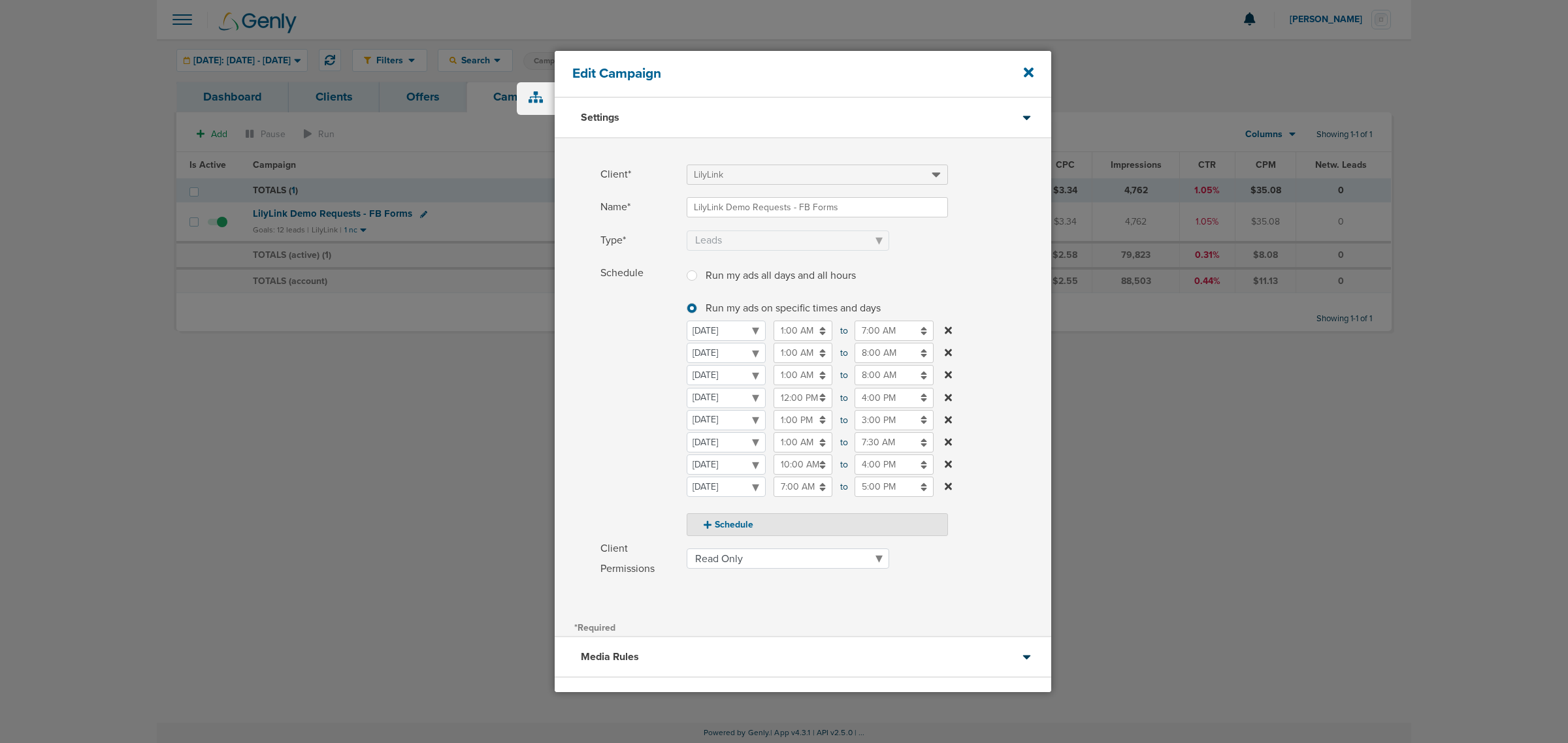
scroll to position [99, 0]
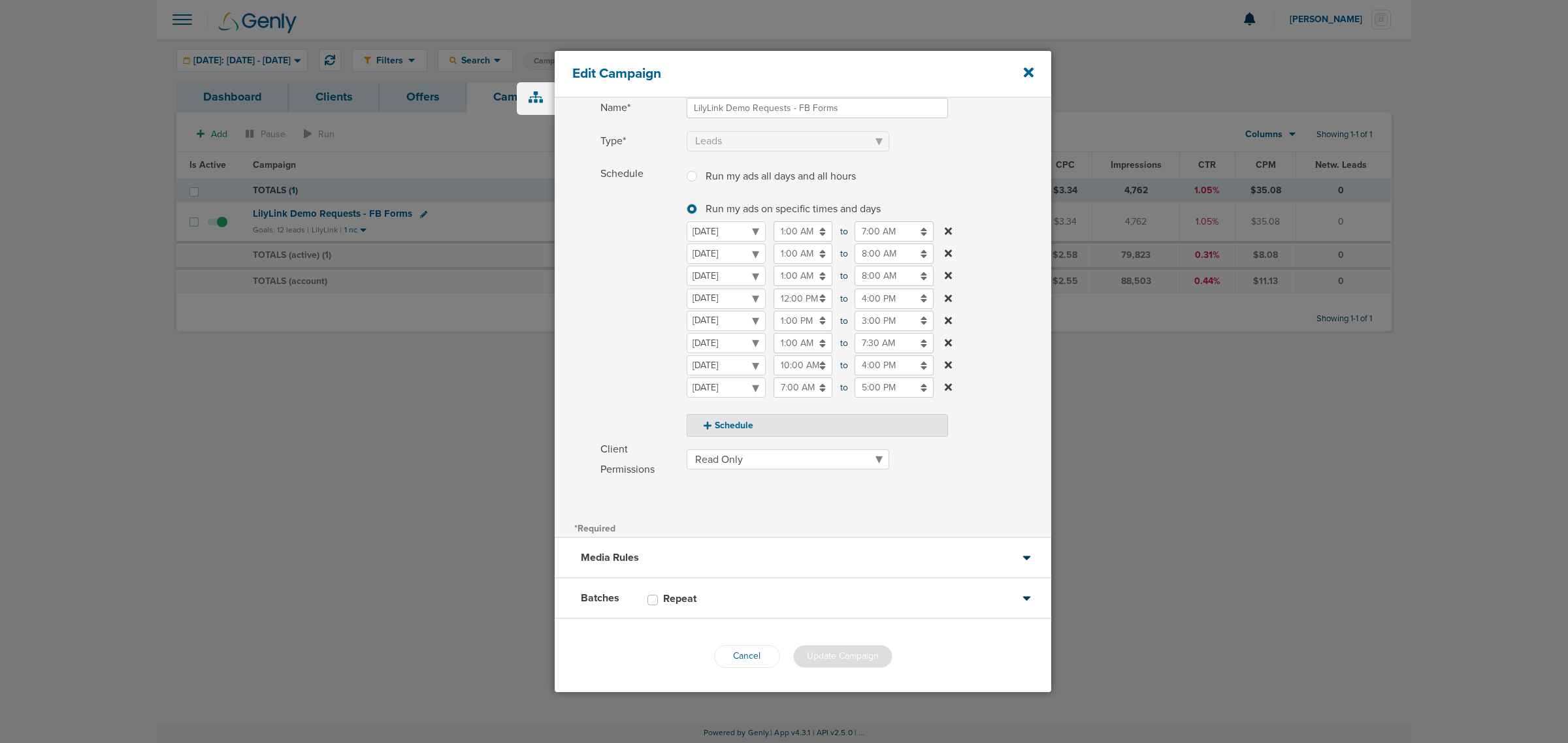
click at [759, 592] on div "Batches Repeat" at bounding box center [802, 598] width 496 height 40
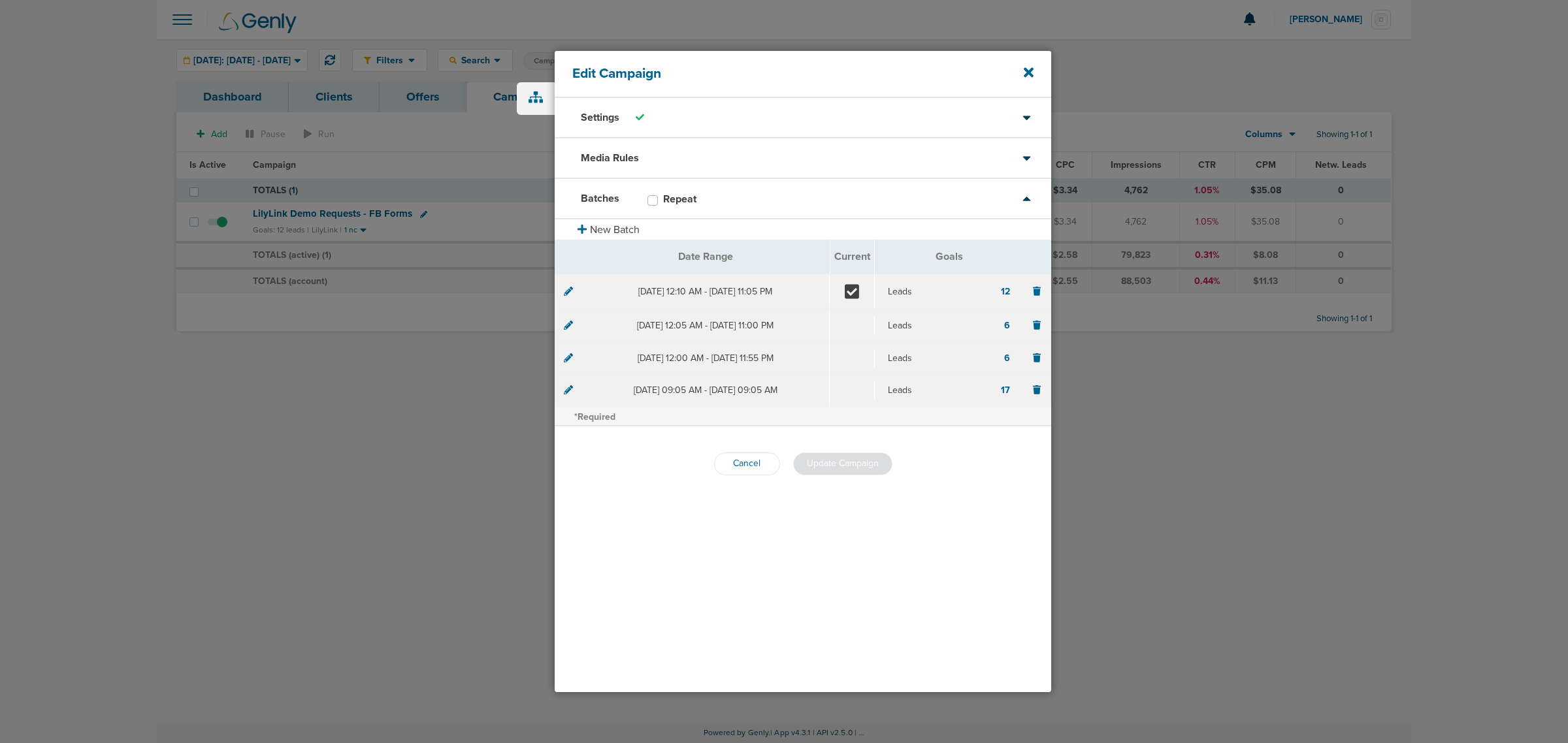
click at [596, 159] on h3 "Media Rules" at bounding box center [610, 157] width 58 height 13
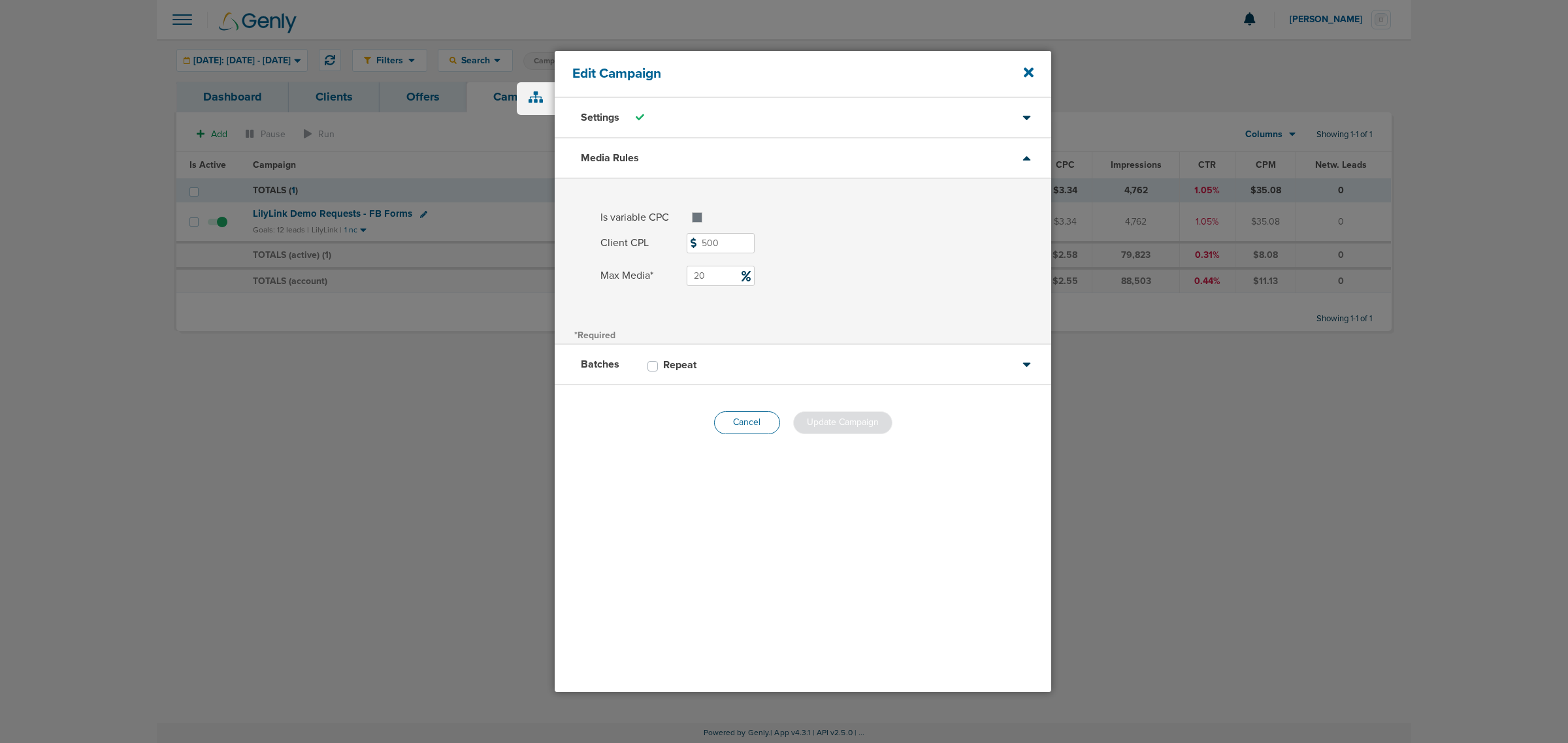
click at [732, 418] on button "Cancel" at bounding box center [747, 423] width 66 height 23
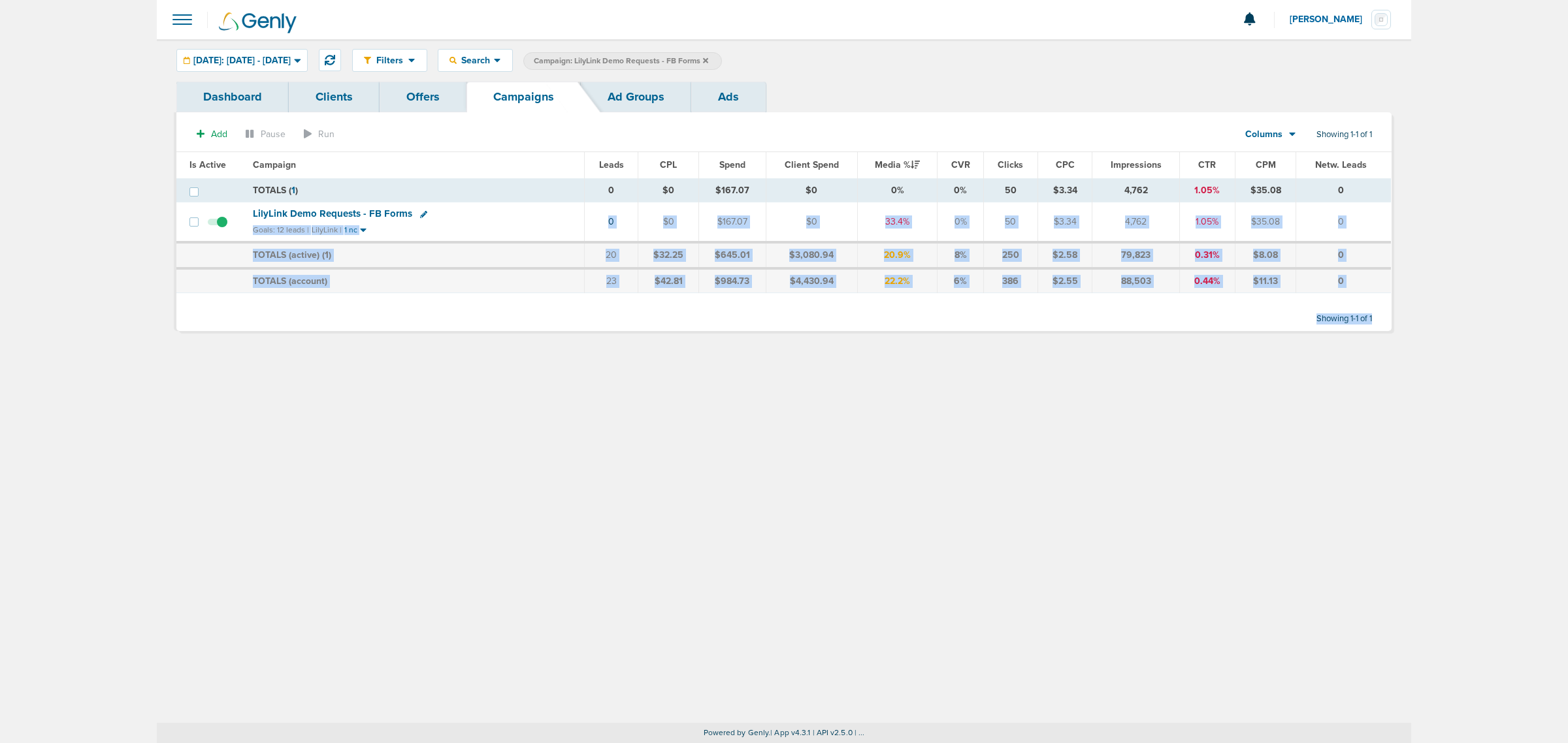
drag, startPoint x: 887, startPoint y: 199, endPoint x: 1490, endPoint y: 327, distance: 616.4
click at [1490, 327] on main "Notifications You have no unread notifications [PERSON_NAME] Profile Sign Out C…" at bounding box center [784, 372] width 1568 height 743
click at [1484, 323] on main "Notifications You have no unread notifications [PERSON_NAME] Profile Sign Out C…" at bounding box center [784, 372] width 1568 height 743
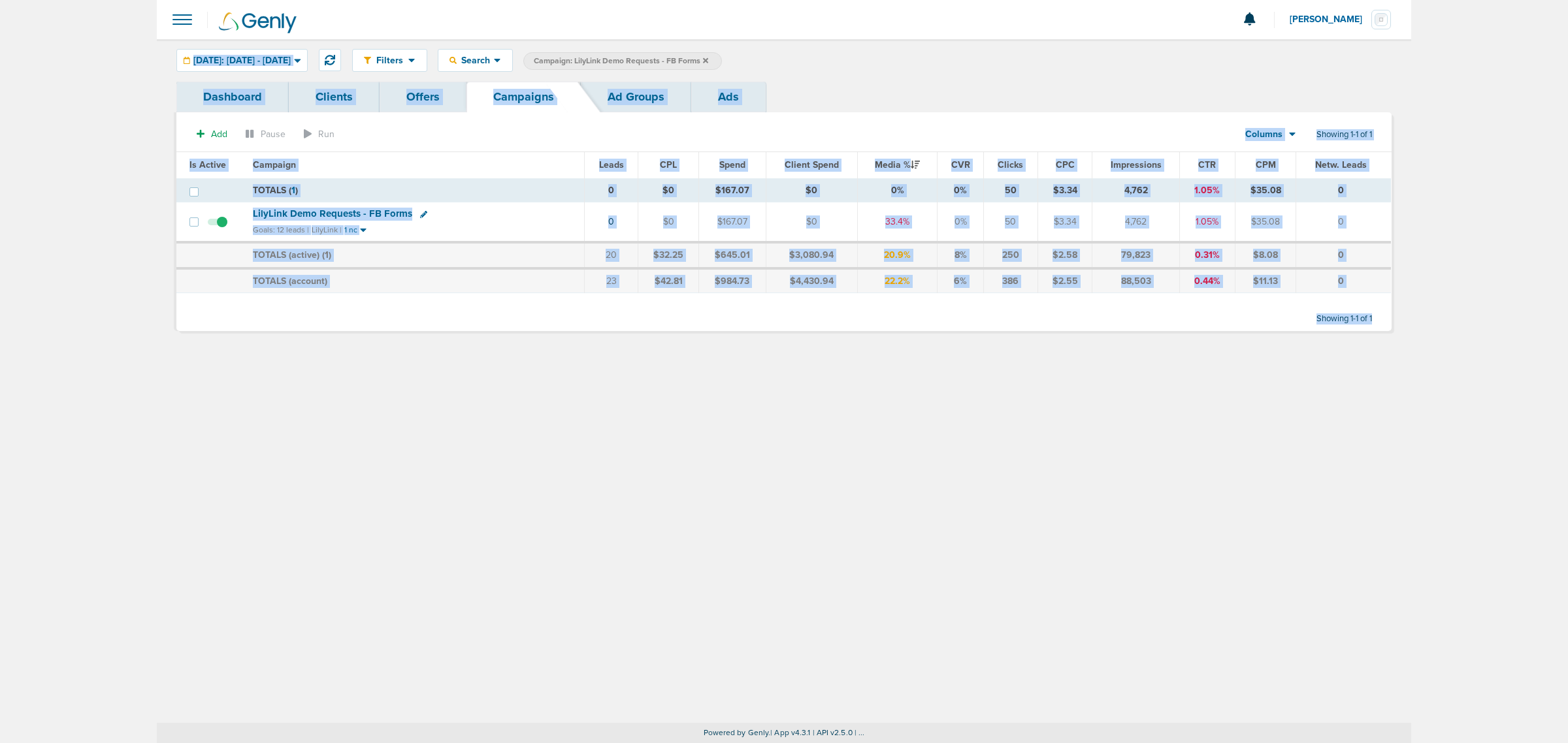
drag, startPoint x: 1390, startPoint y: 318, endPoint x: 103, endPoint y: 57, distance: 1313.2
click at [103, 57] on main "Notifications You have no unread notifications [PERSON_NAME] Profile Sign Out C…" at bounding box center [784, 372] width 1568 height 743
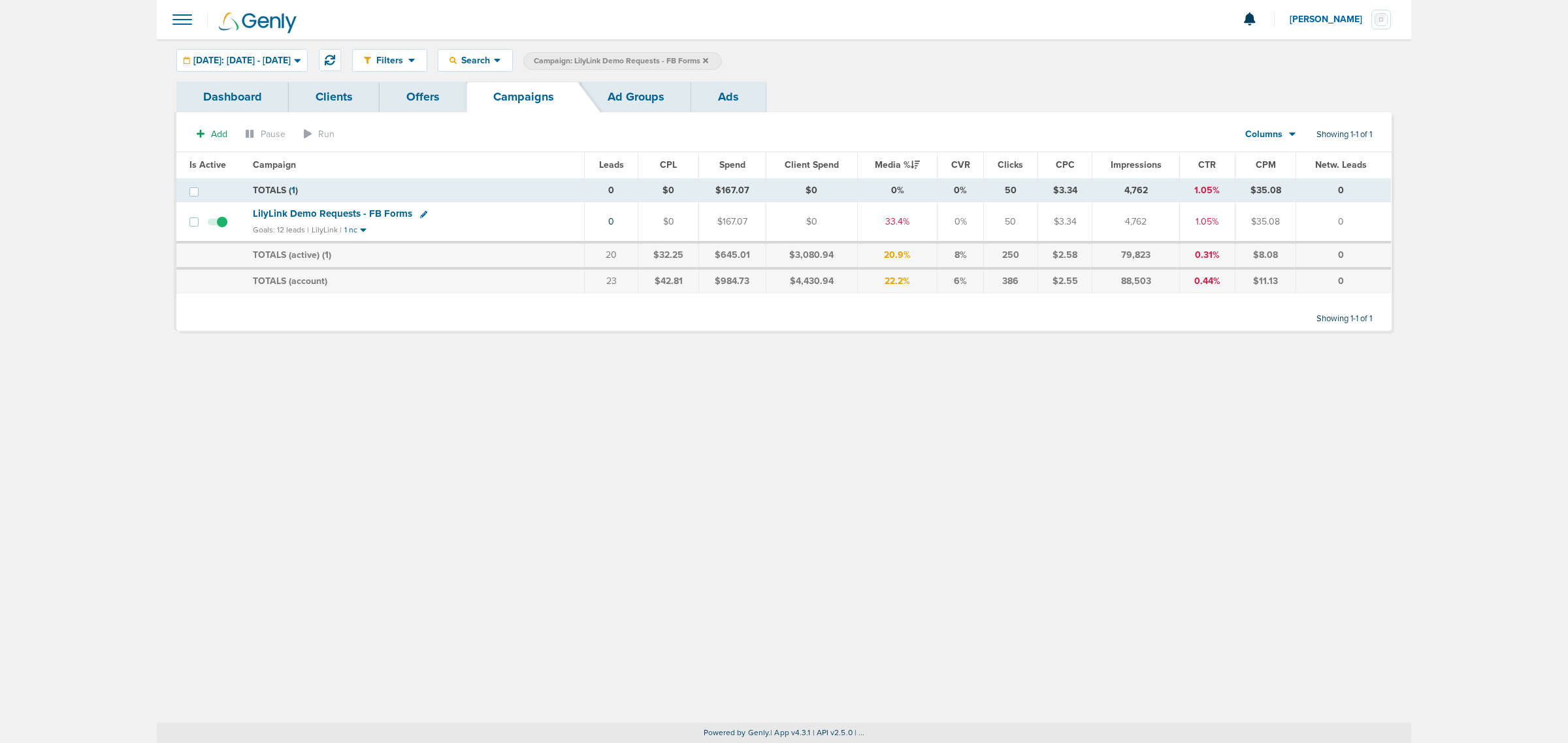
drag, startPoint x: 103, startPoint y: 57, endPoint x: 151, endPoint y: 1, distance: 73.8
click at [109, 56] on main "Notifications You have no unread notifications [PERSON_NAME] Profile Sign Out C…" at bounding box center [784, 372] width 1568 height 743
